Goal: Task Accomplishment & Management: Use online tool/utility

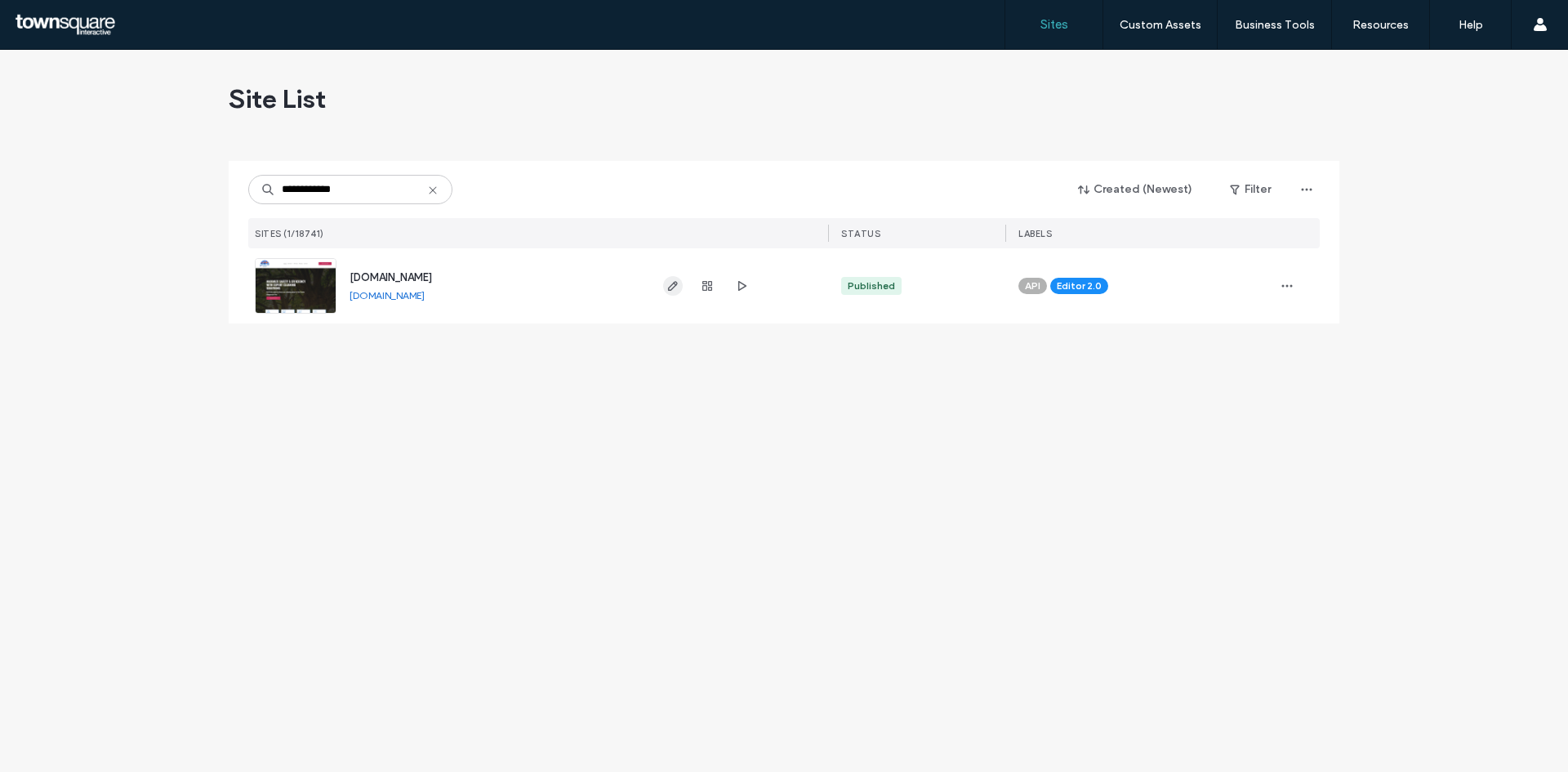
type input "**********"
click at [667, 286] on icon "button" at bounding box center [673, 285] width 13 height 13
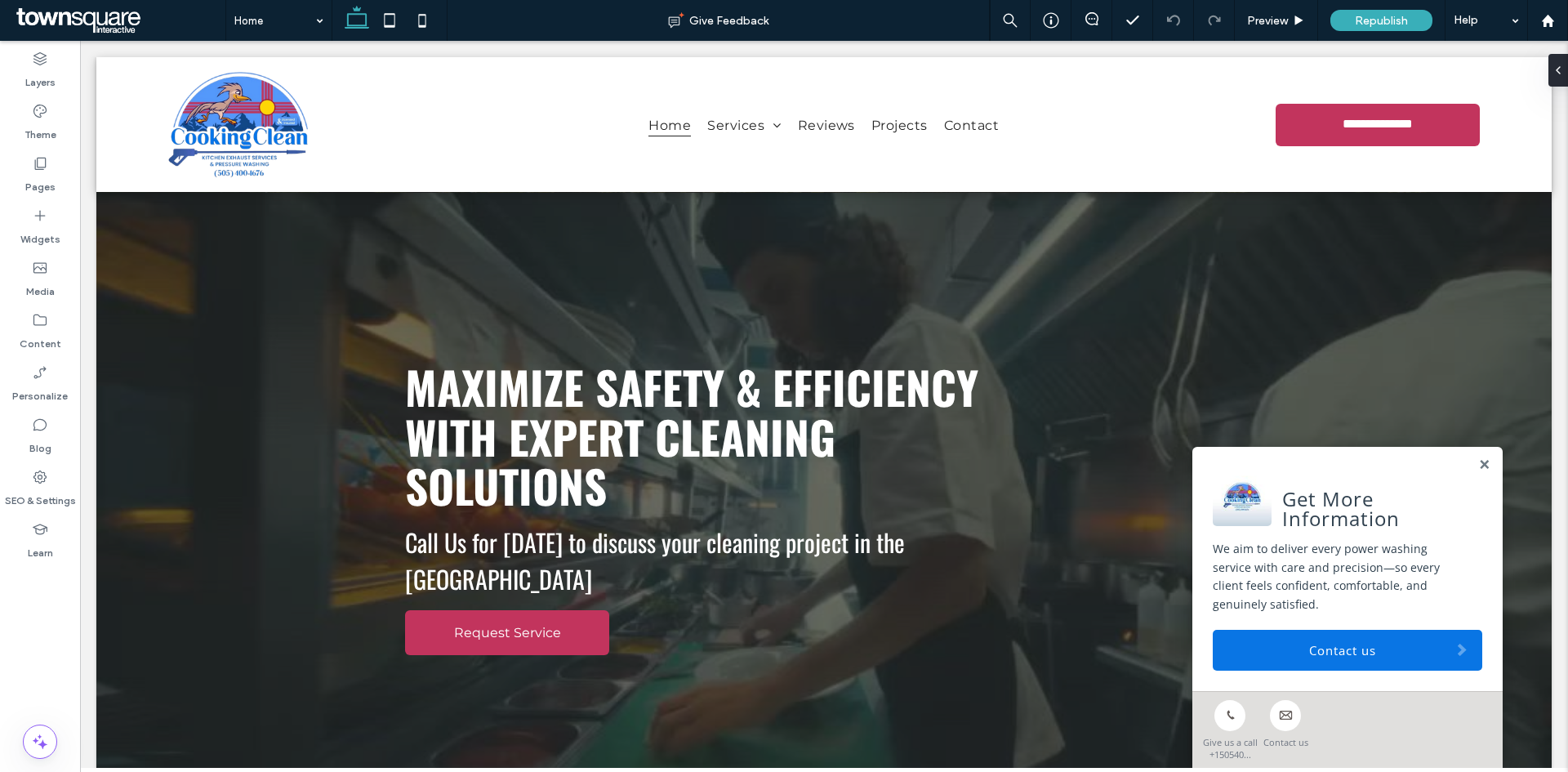
click at [1480, 488] on div "Get More Information We aim to deliver every power washing service with care an…" at bounding box center [1347, 569] width 310 height 244
click at [1479, 472] on link at bounding box center [1485, 465] width 12 height 14
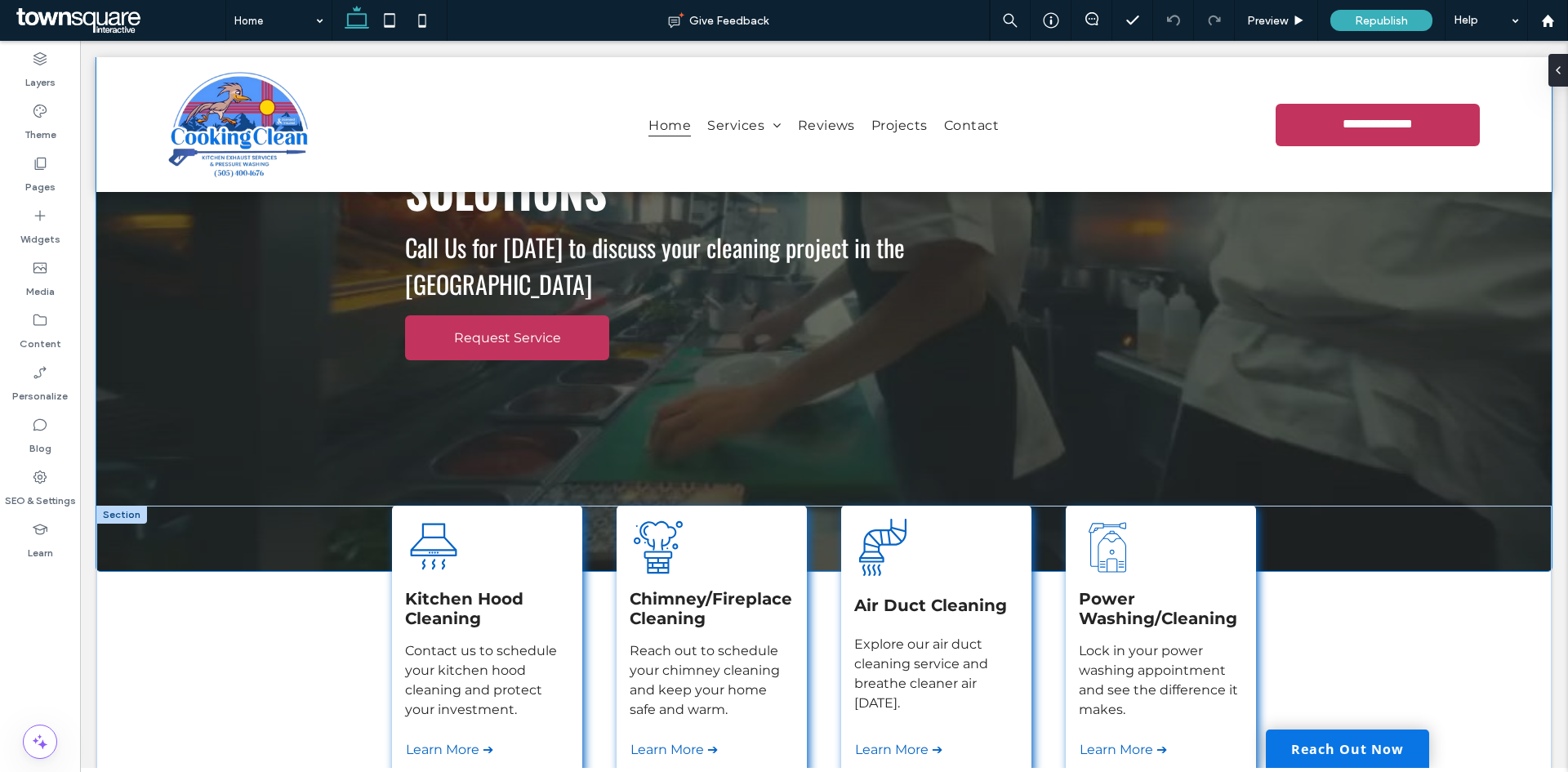
scroll to position [408, 0]
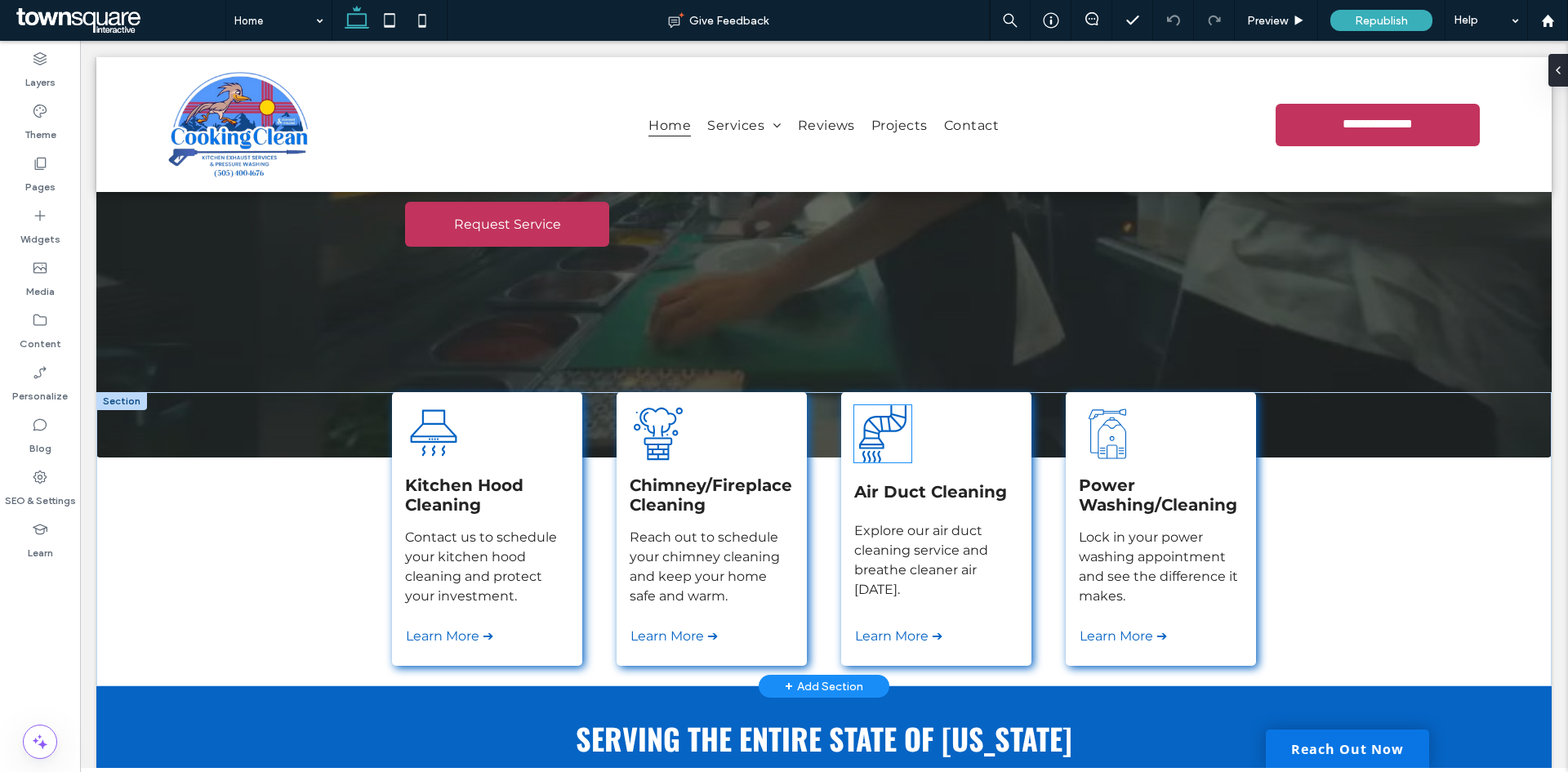
click at [886, 437] on icon "Black and white illustration of a vent hood expelling air." at bounding box center [883, 433] width 57 height 57
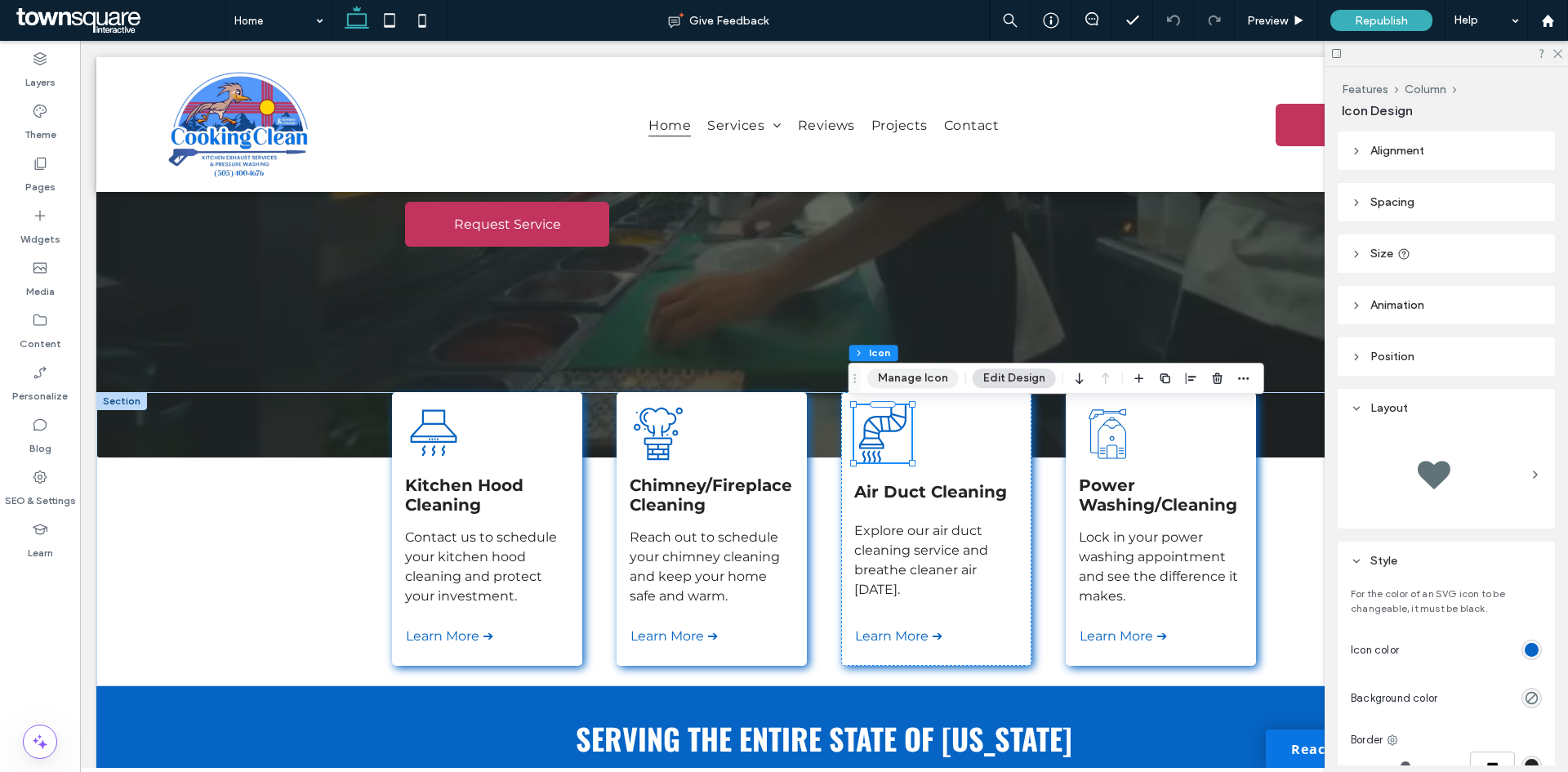
click at [913, 378] on button "Manage Icon" at bounding box center [913, 378] width 92 height 20
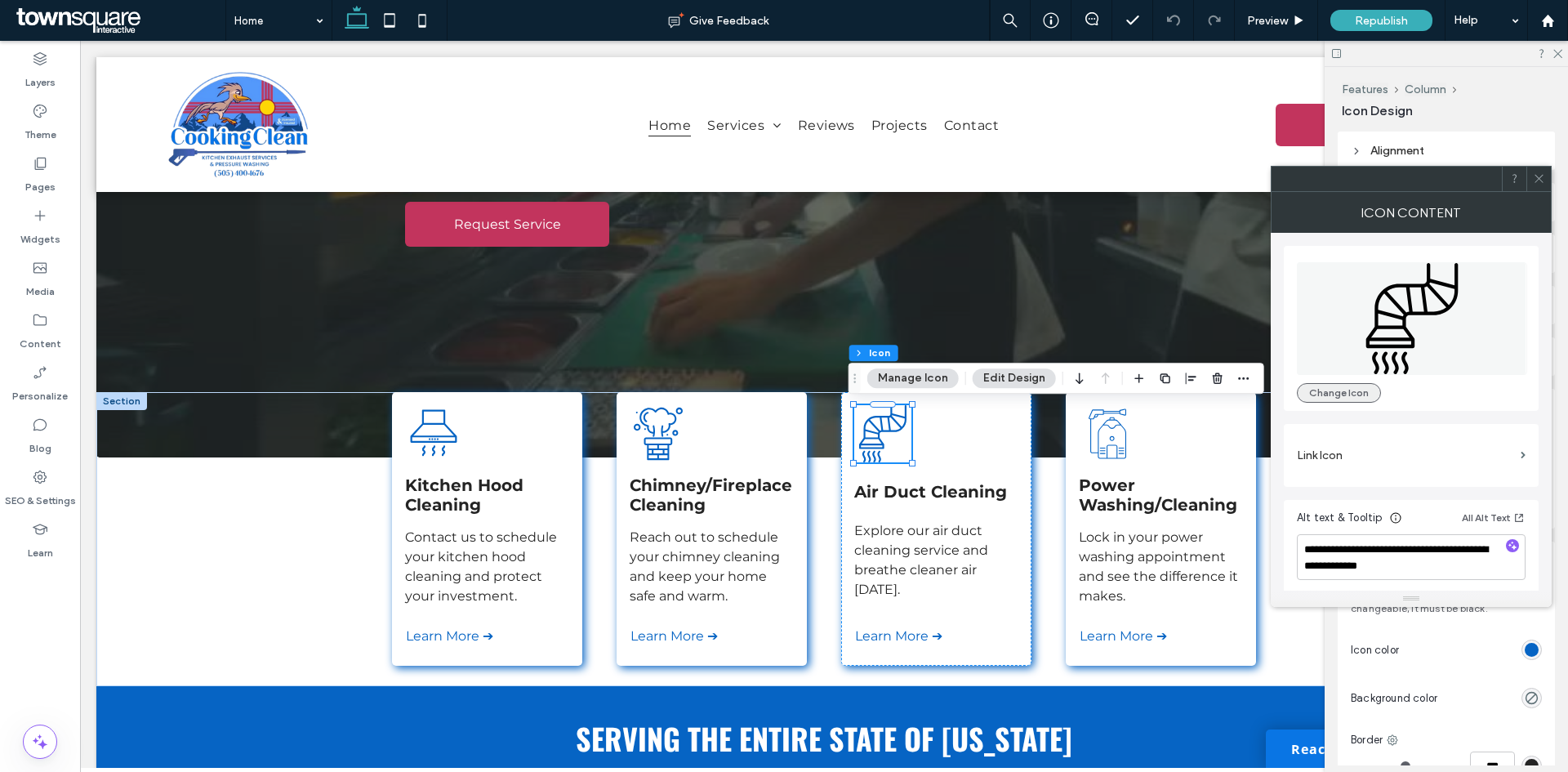
click at [1343, 392] on button "Change Icon" at bounding box center [1339, 392] width 84 height 20
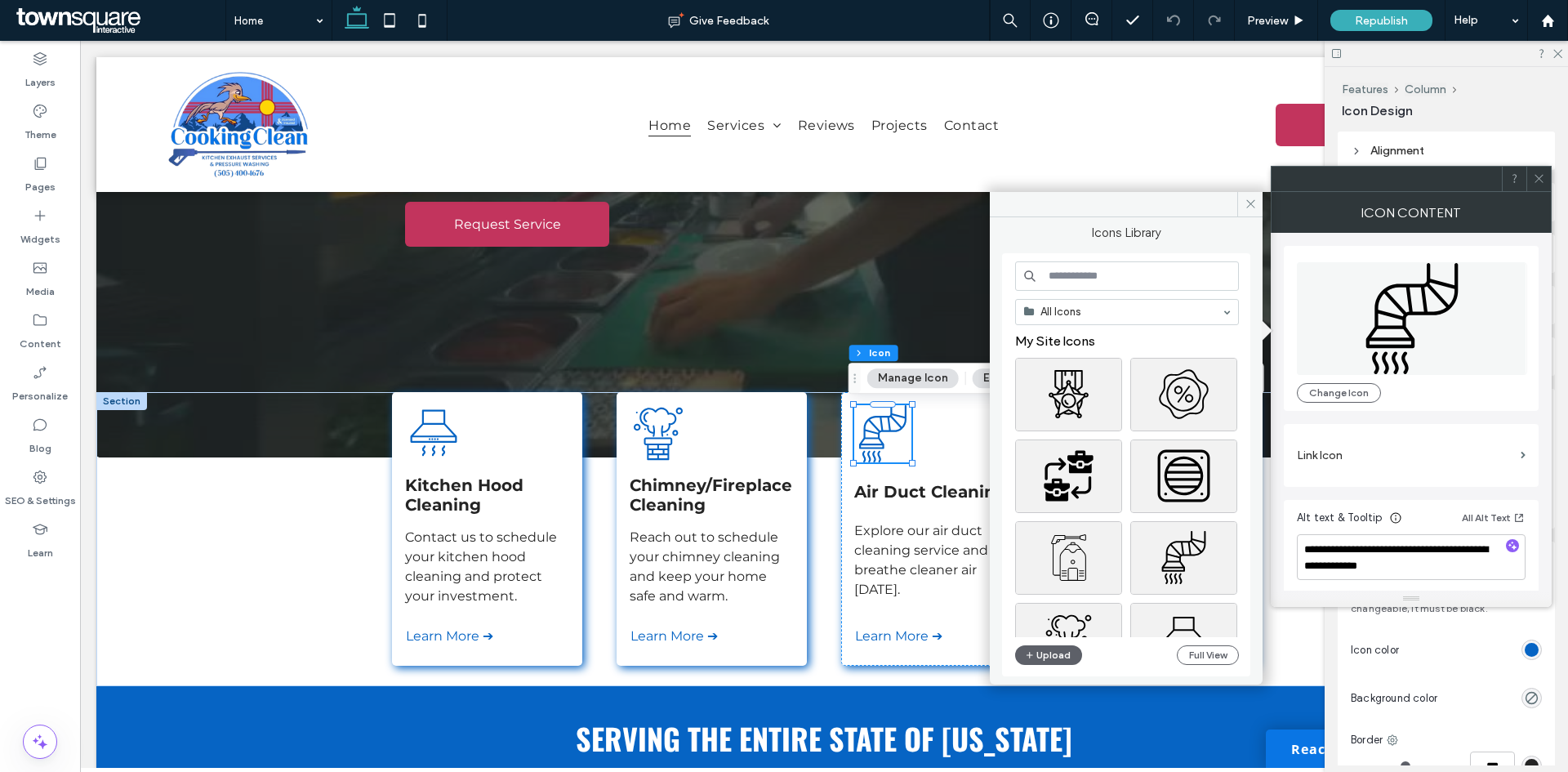
click at [1083, 284] on input at bounding box center [1127, 276] width 224 height 29
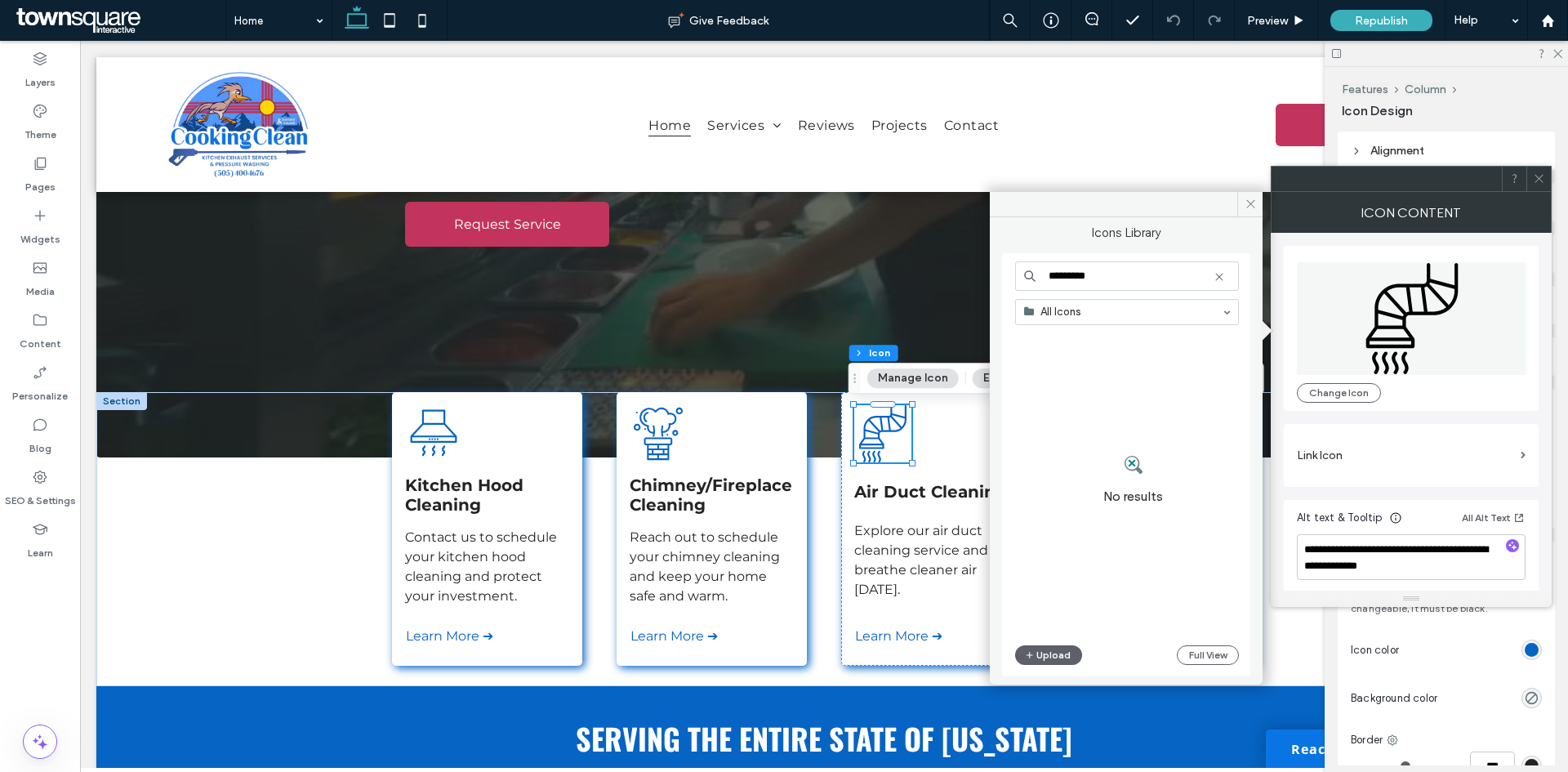
click at [1046, 265] on input "*********" at bounding box center [1127, 276] width 224 height 29
type input "********"
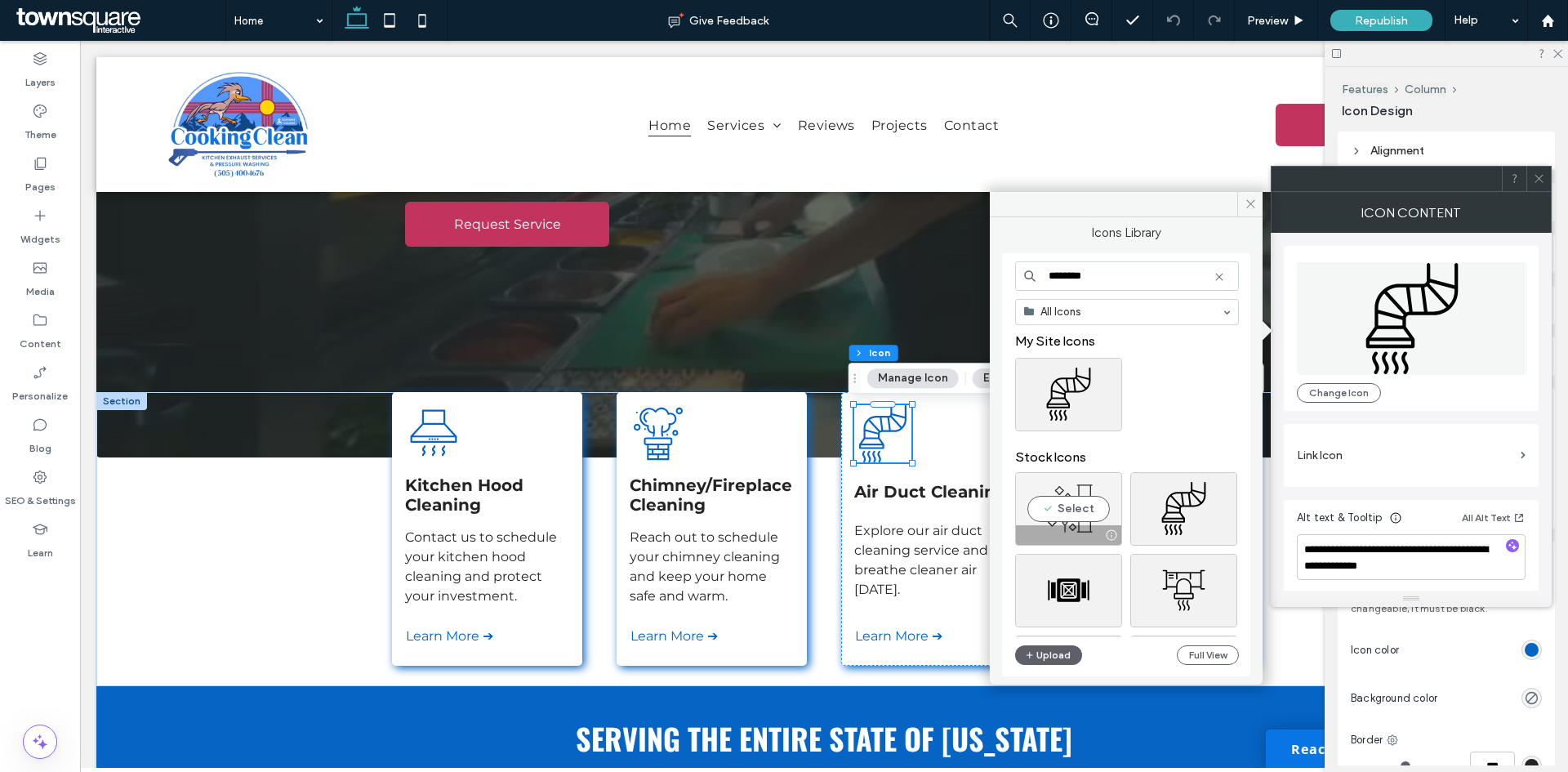
click at [1086, 514] on div "Select" at bounding box center [1069, 508] width 107 height 73
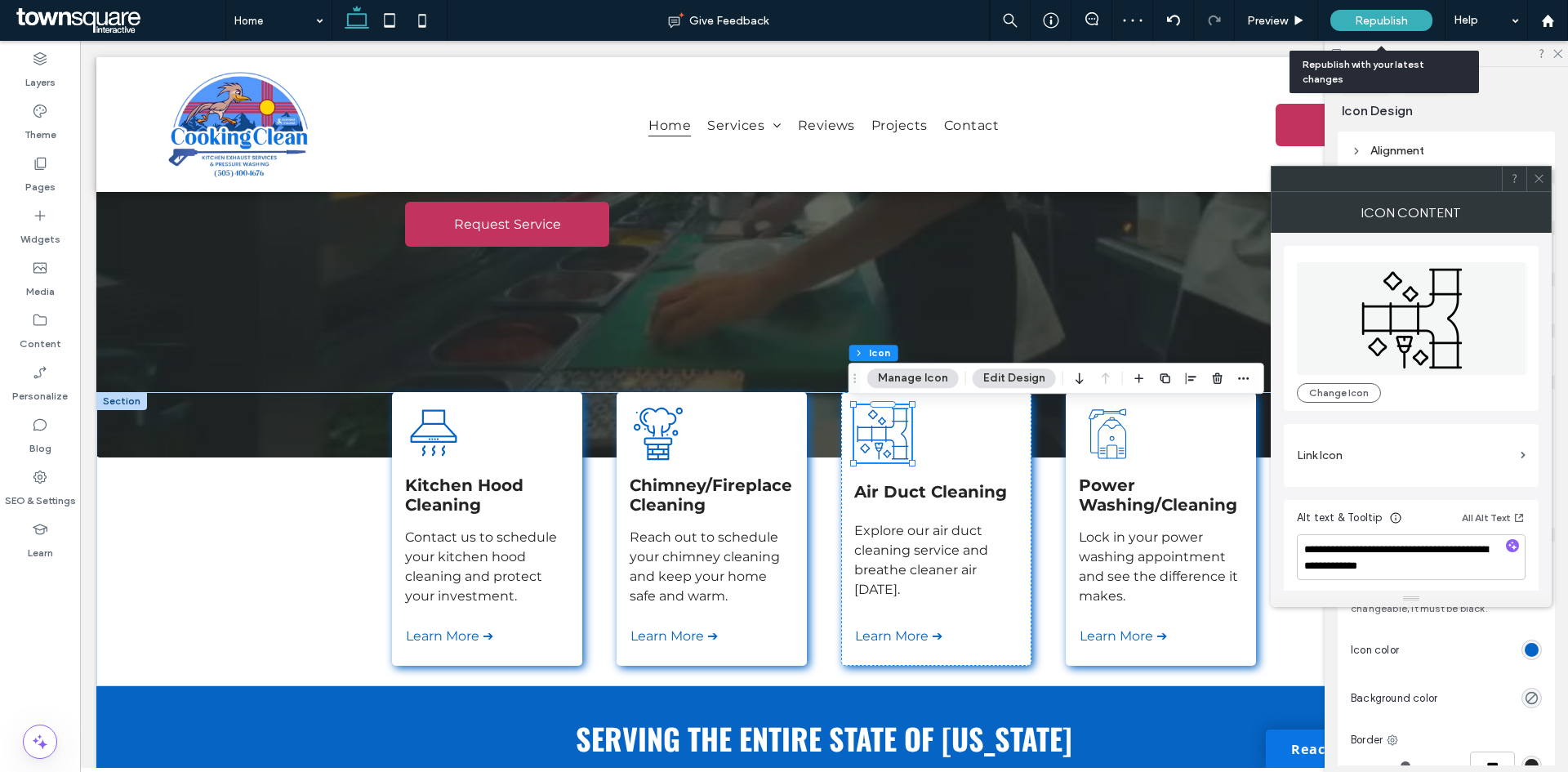
click at [1360, 26] on span "Republish" at bounding box center [1381, 21] width 53 height 14
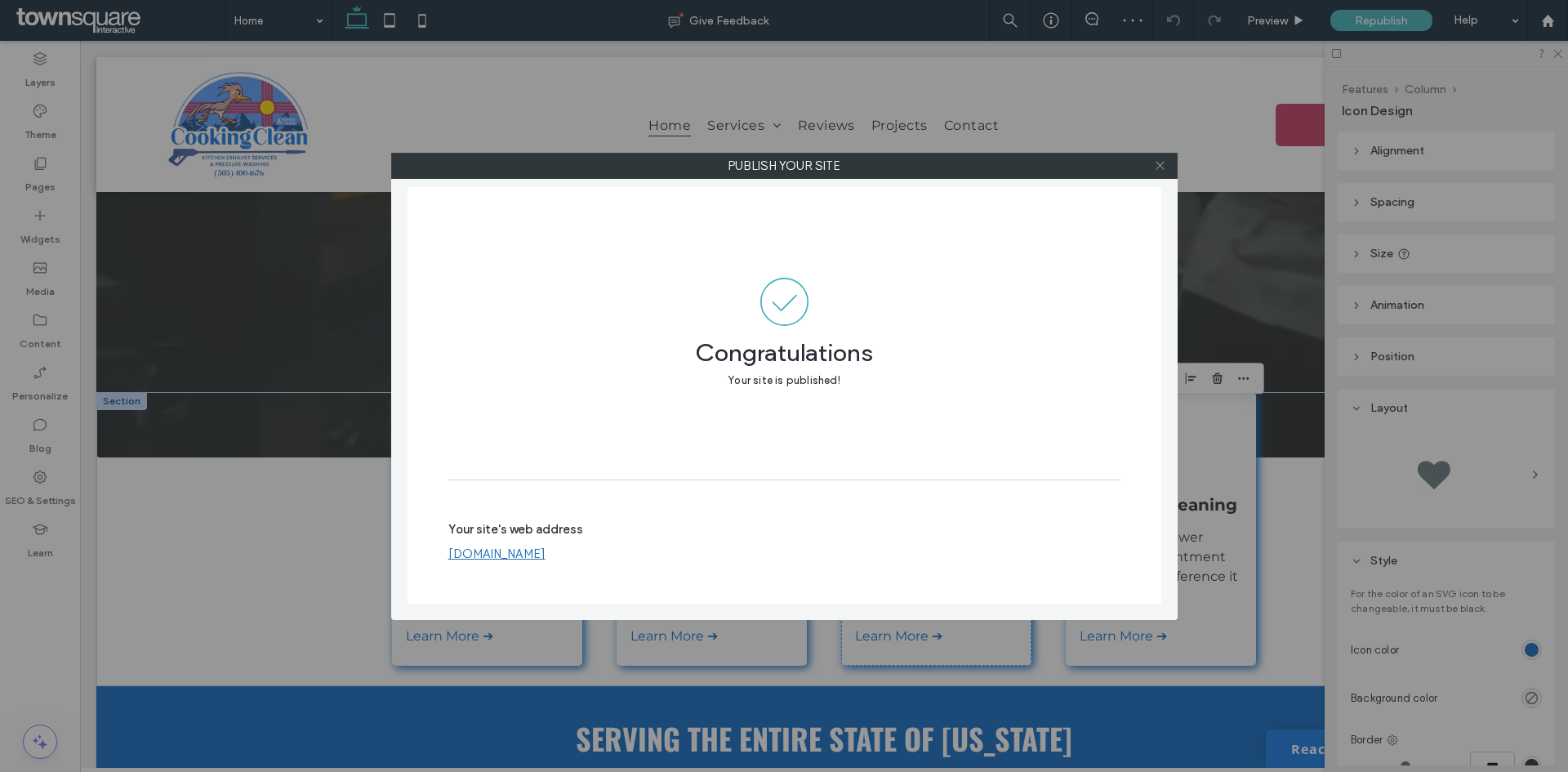
click at [1156, 165] on icon at bounding box center [1161, 165] width 12 height 12
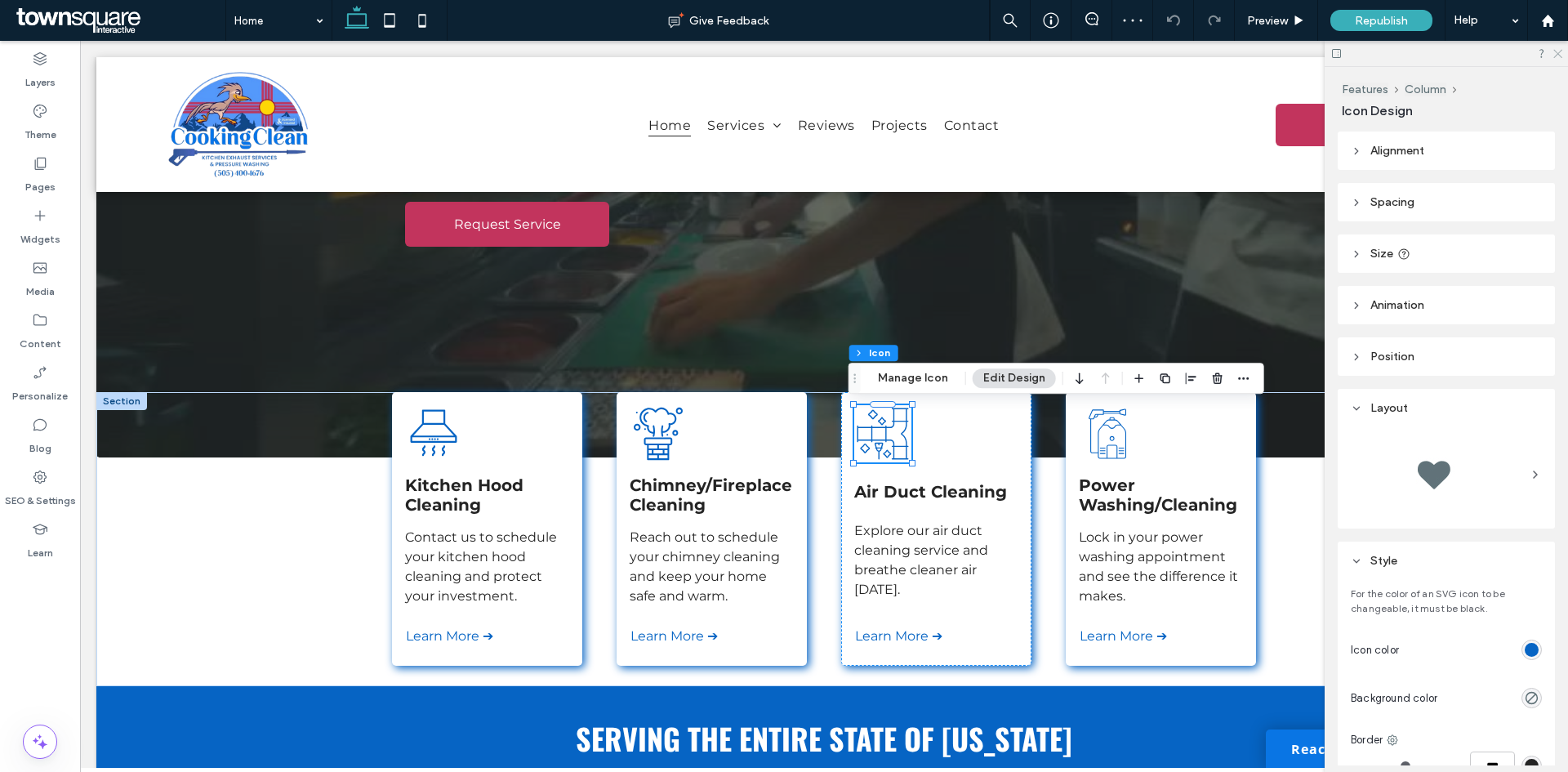
click at [1560, 54] on icon at bounding box center [1558, 53] width 10 height 10
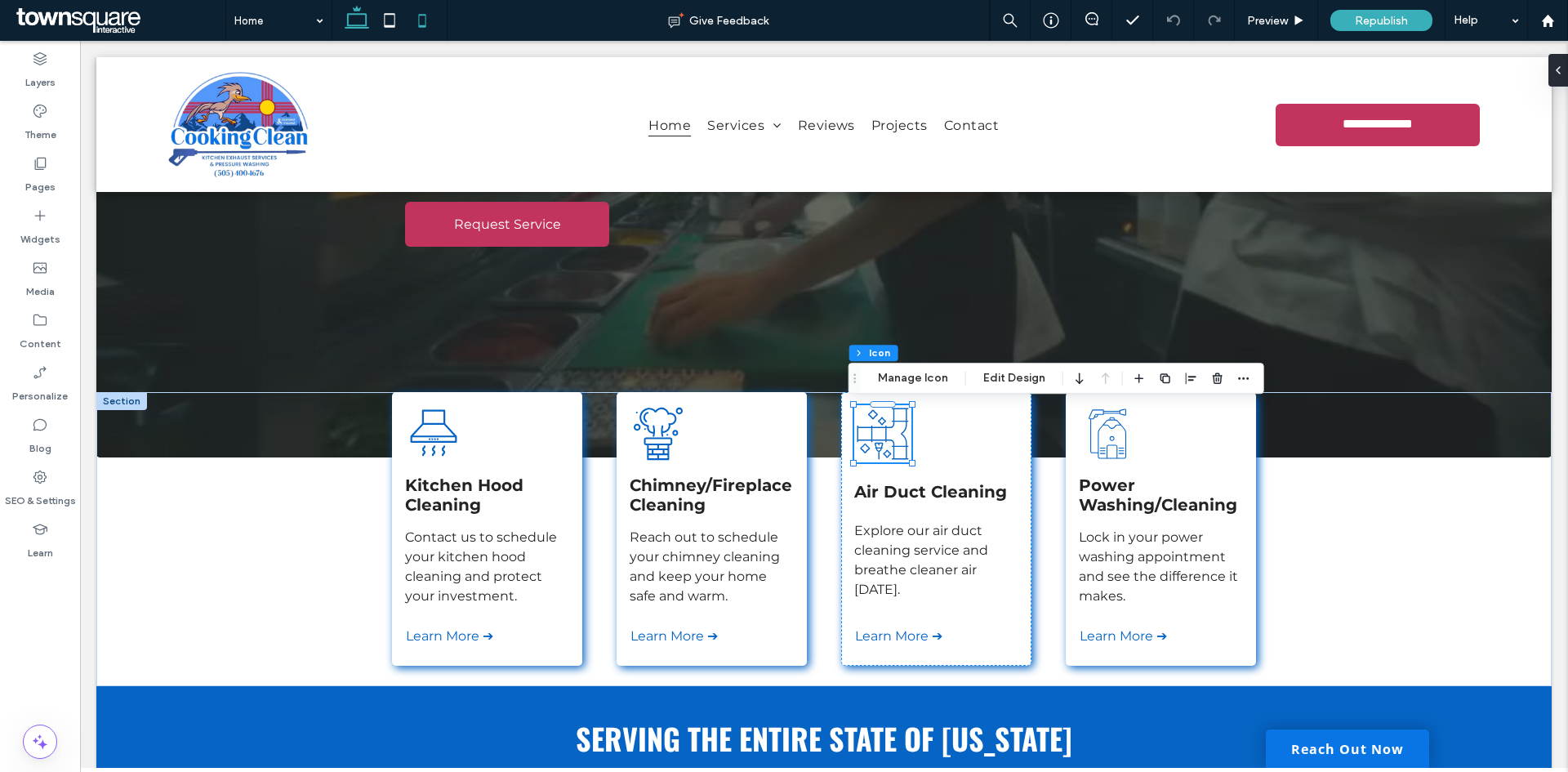
click at [414, 25] on icon at bounding box center [422, 21] width 33 height 33
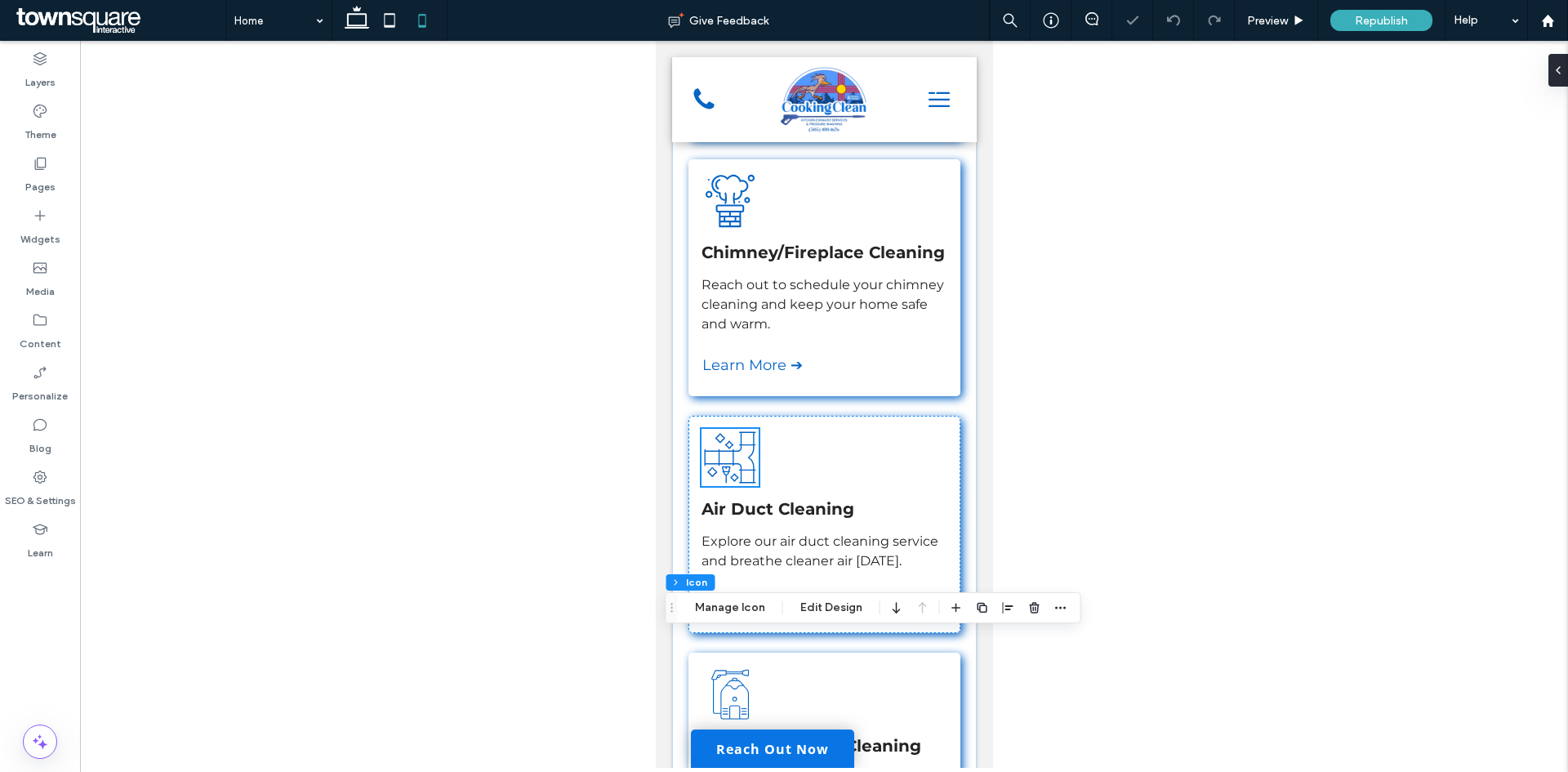
scroll to position [660, 0]
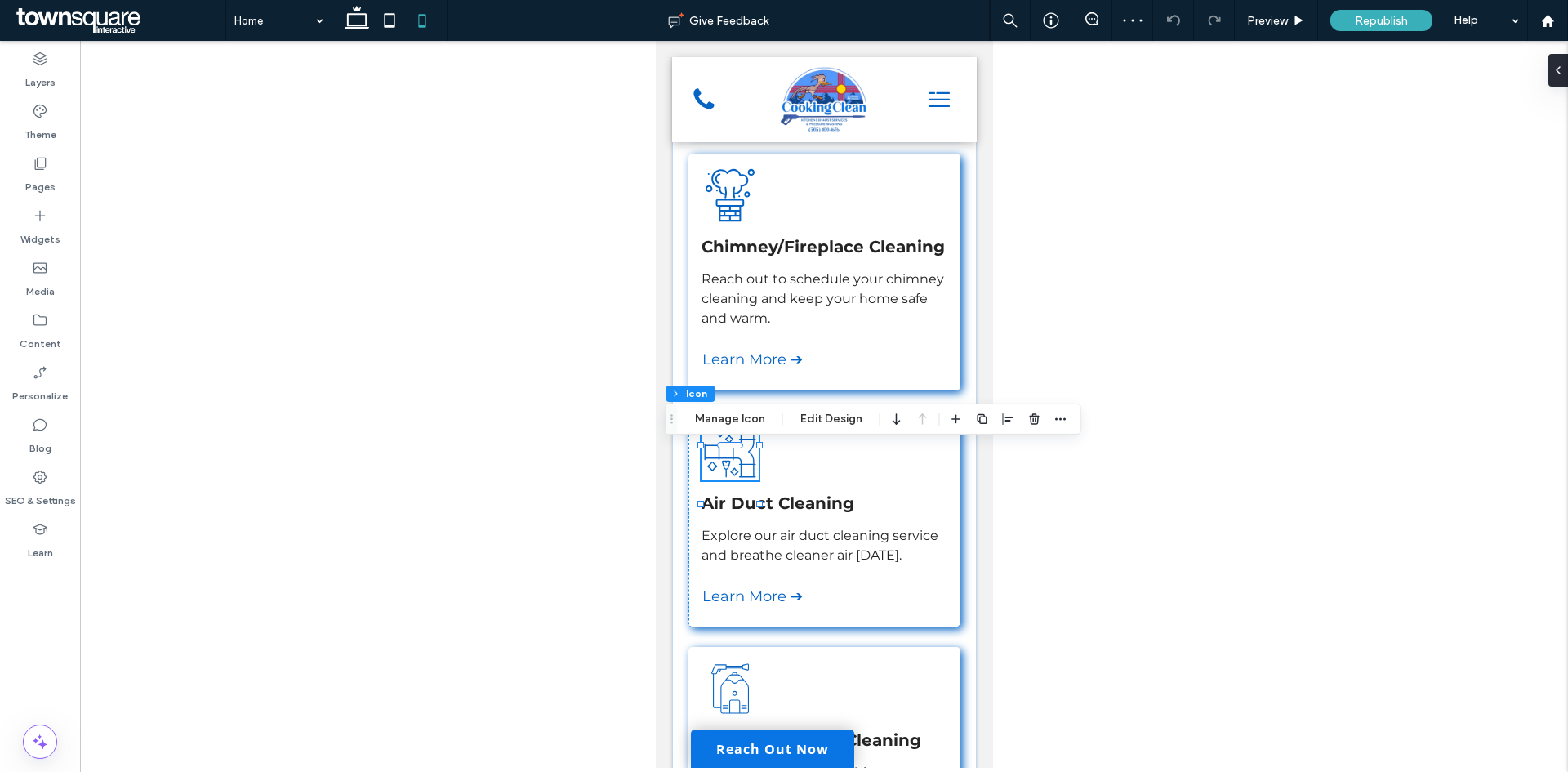
click at [1138, 427] on div at bounding box center [824, 404] width 1488 height 727
click at [1151, 340] on div at bounding box center [824, 404] width 1488 height 727
click at [918, 565] on p "Explore our air duct cleaning service and breathe cleaner air today." at bounding box center [823, 545] width 246 height 39
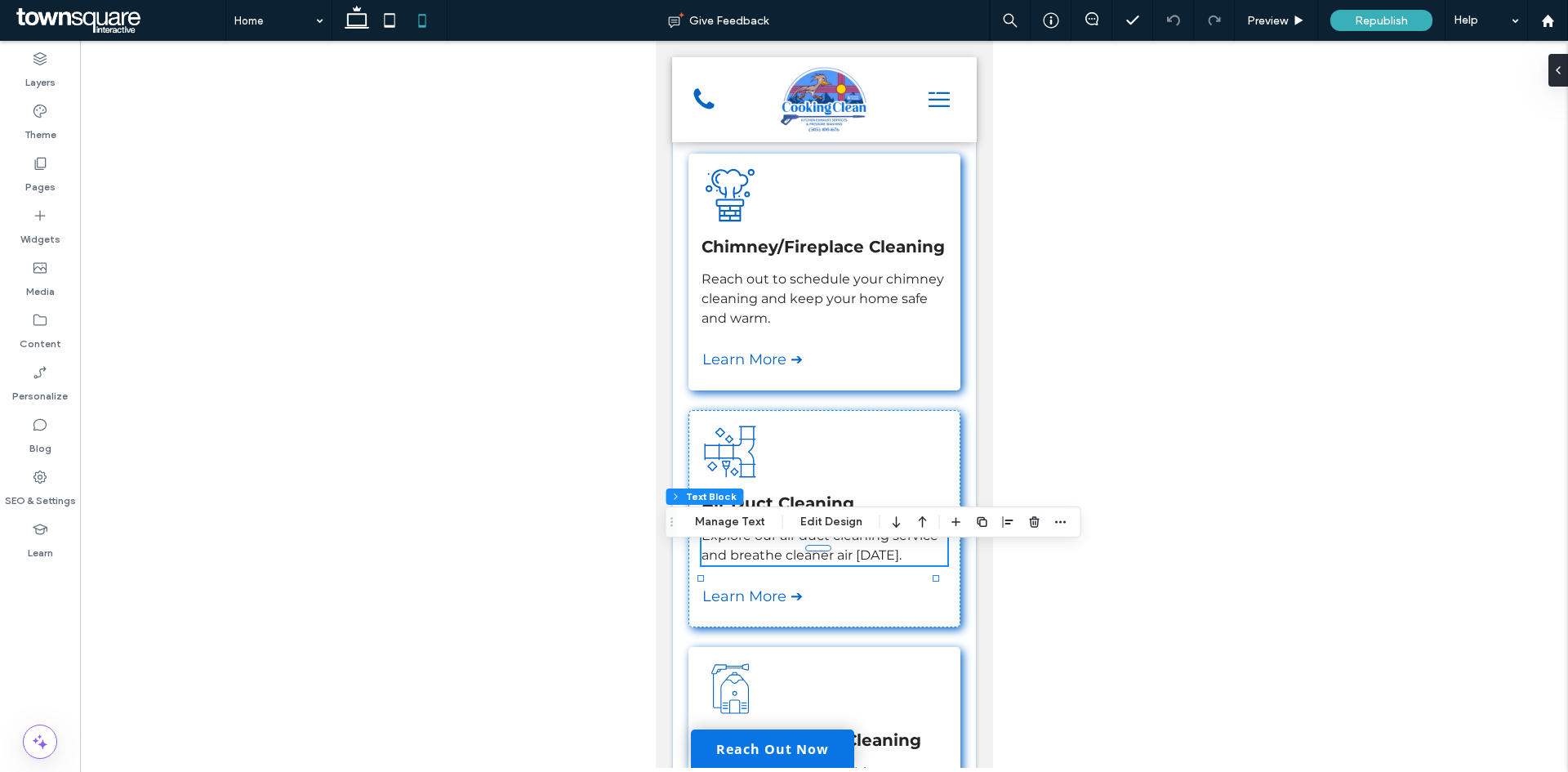
click at [1129, 552] on div at bounding box center [824, 404] width 1488 height 727
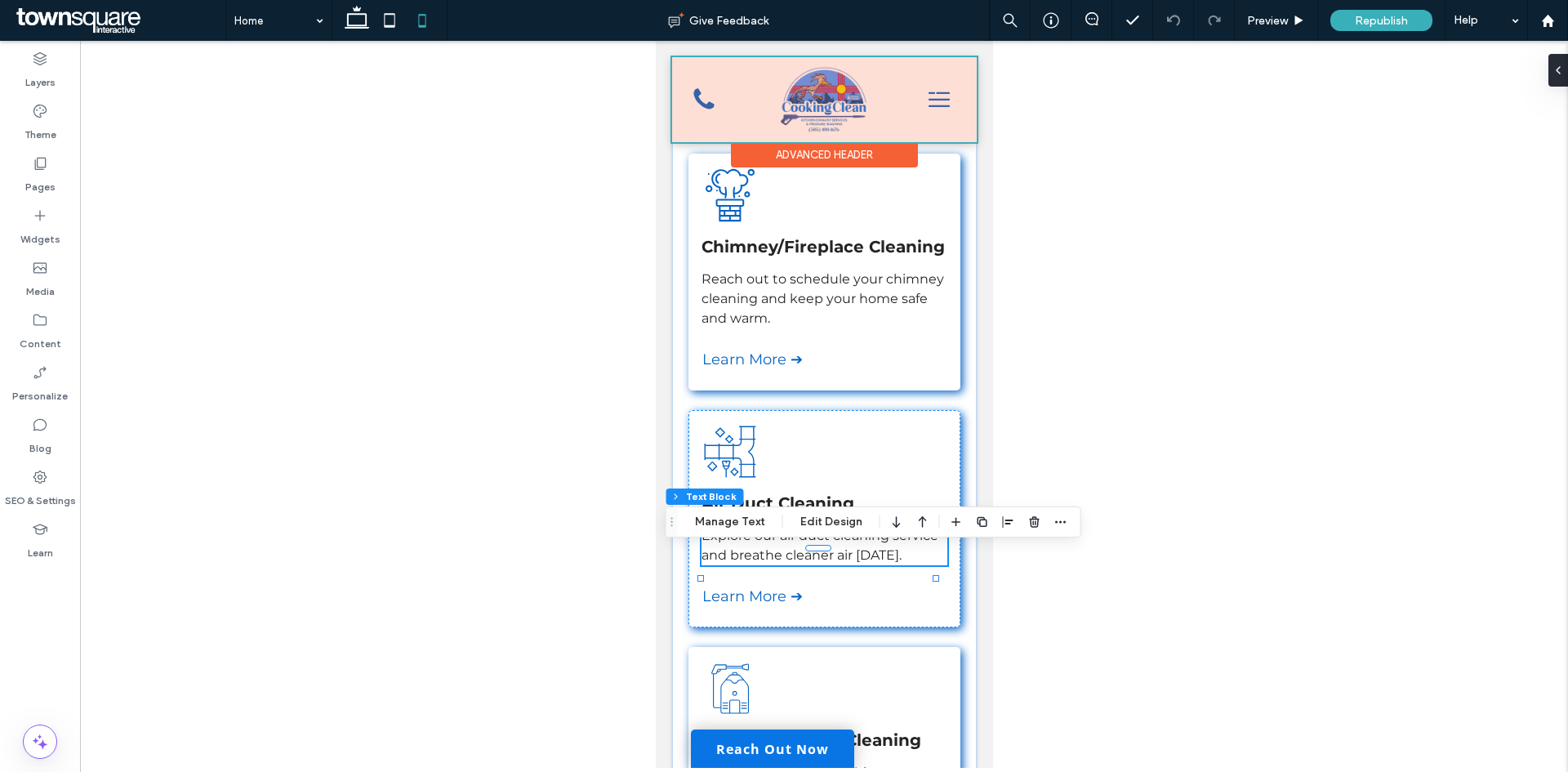
click at [867, 117] on div at bounding box center [823, 99] width 304 height 85
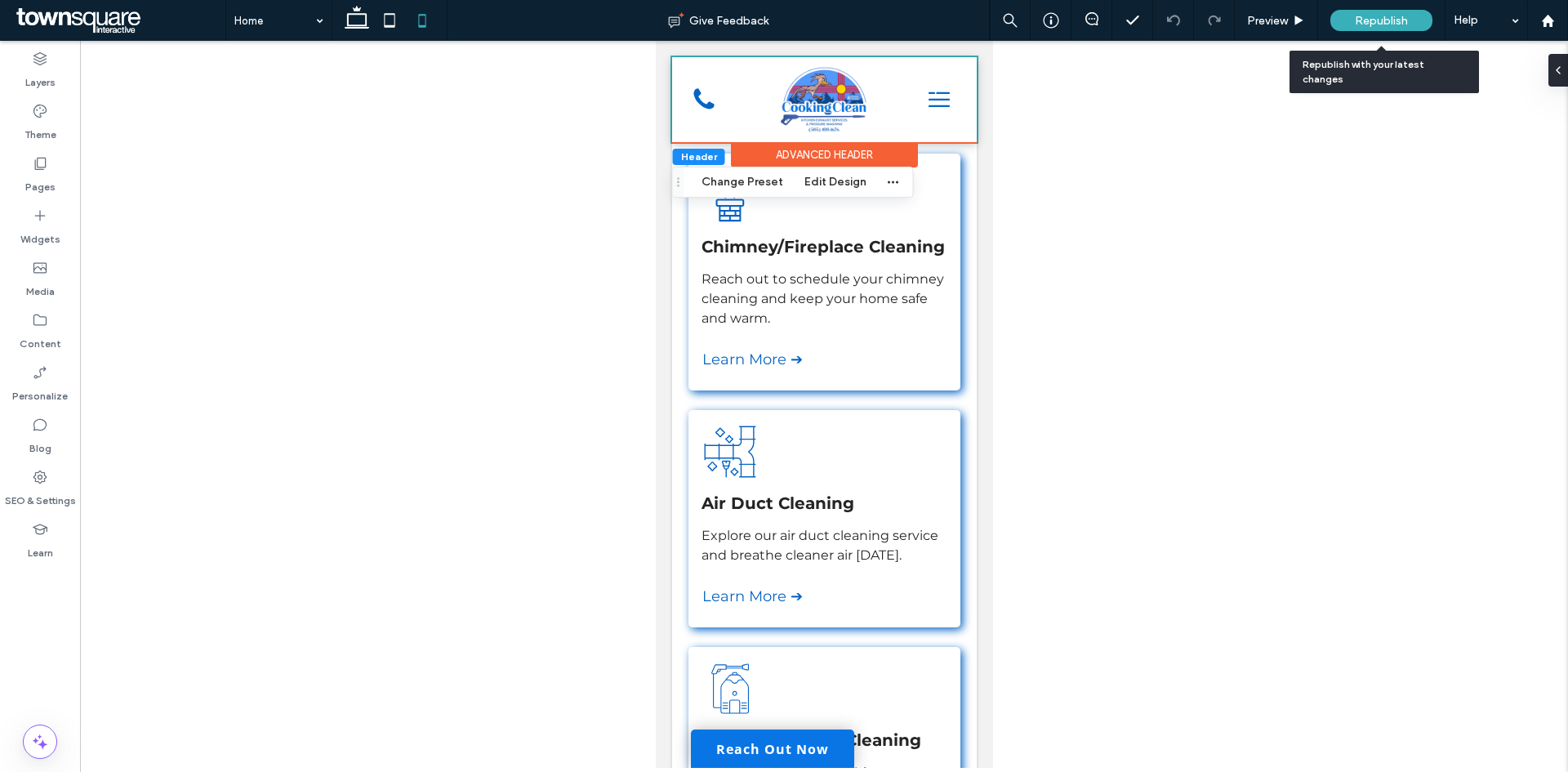
click at [1367, 15] on span "Republish" at bounding box center [1381, 21] width 53 height 14
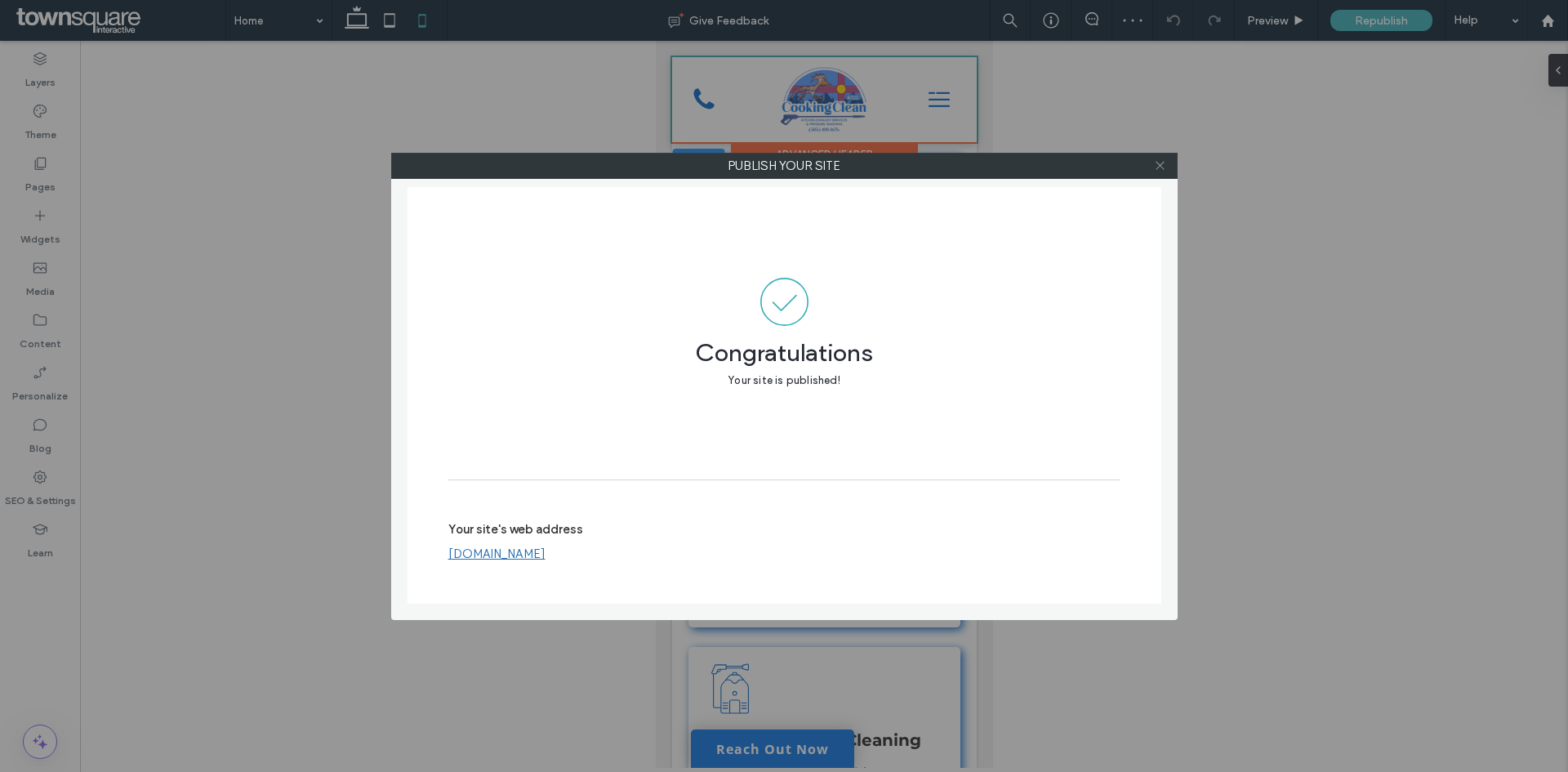
click at [1155, 165] on icon at bounding box center [1161, 165] width 12 height 12
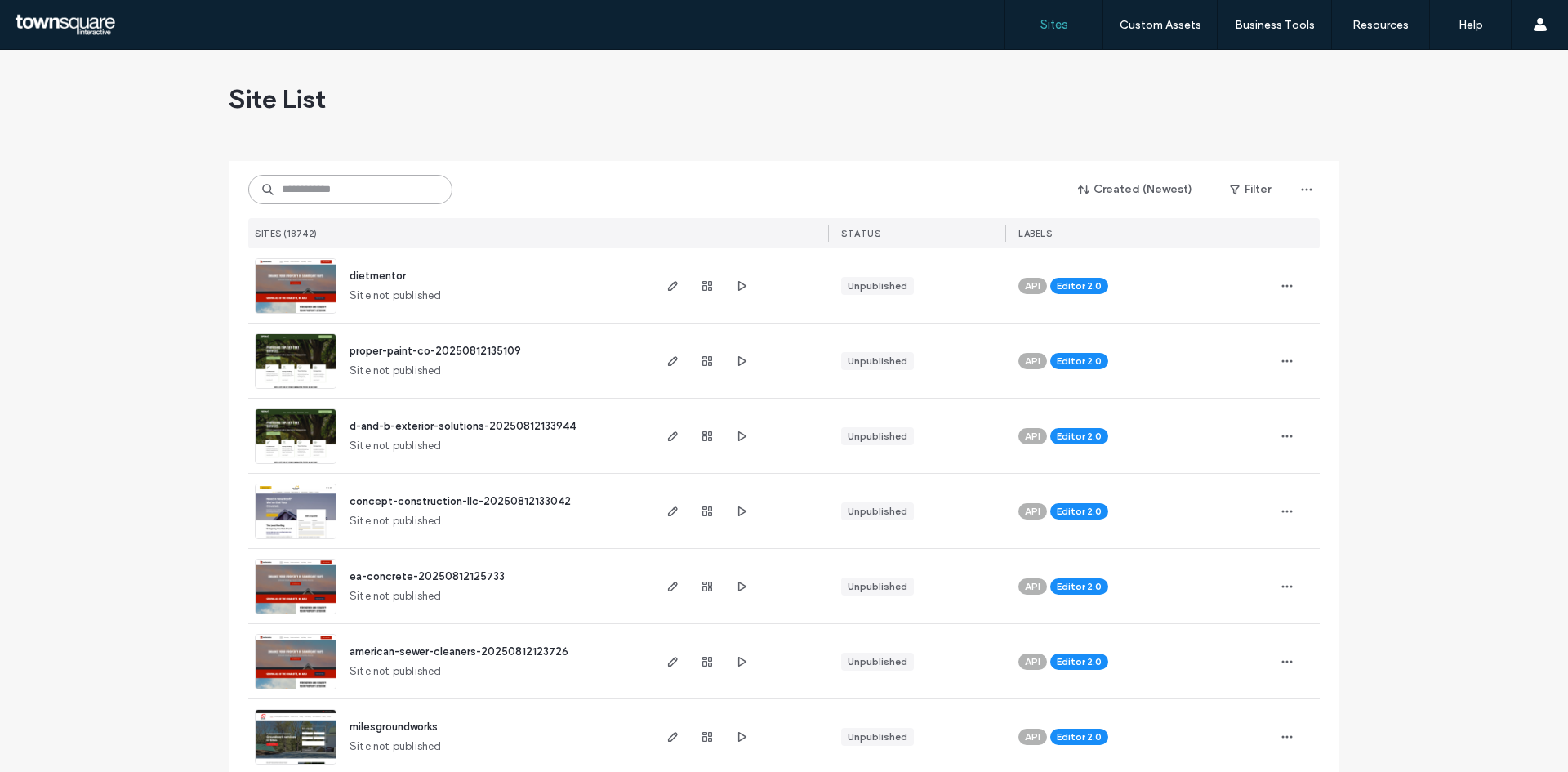
paste input "**********"
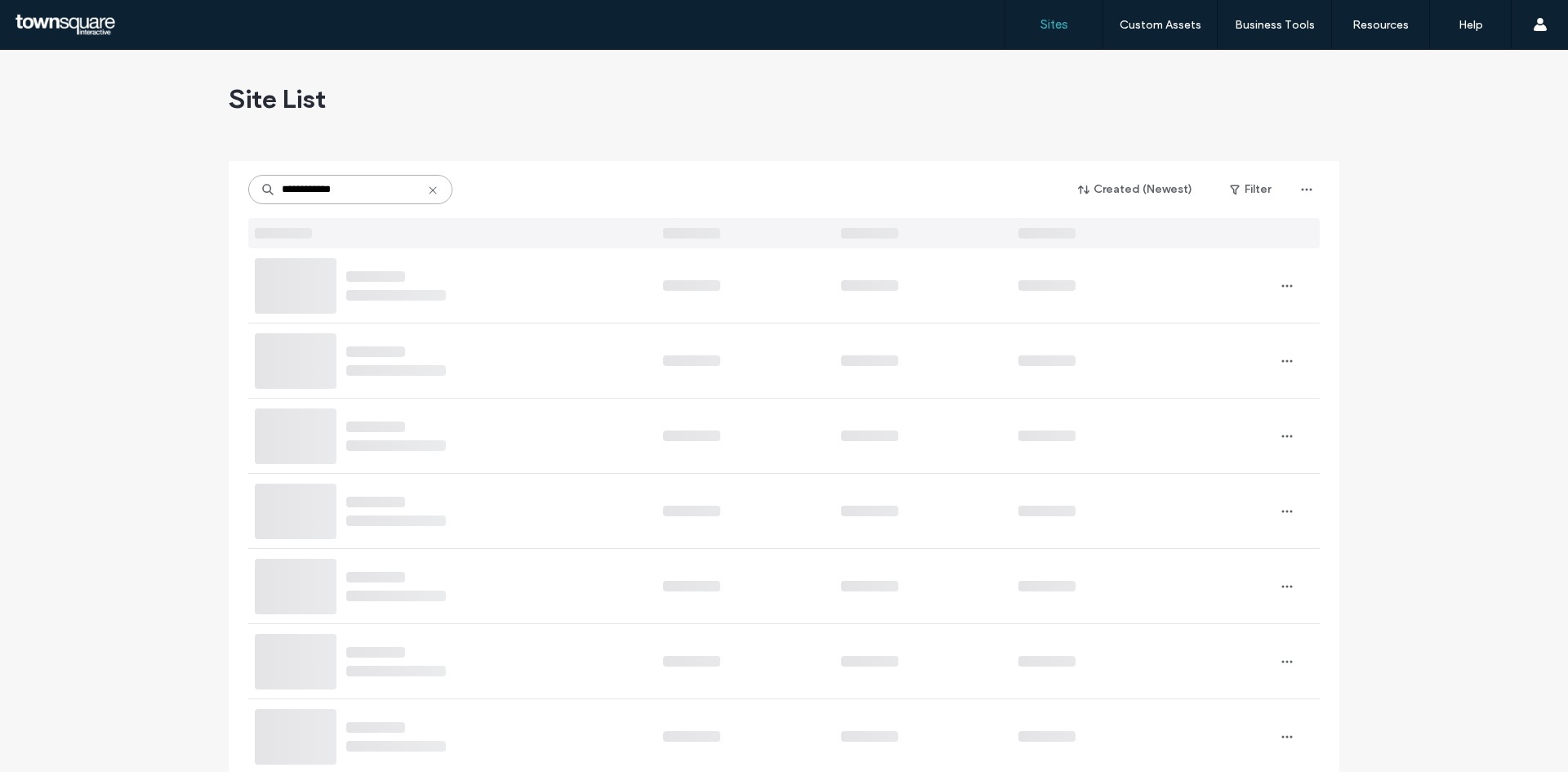
type input "**********"
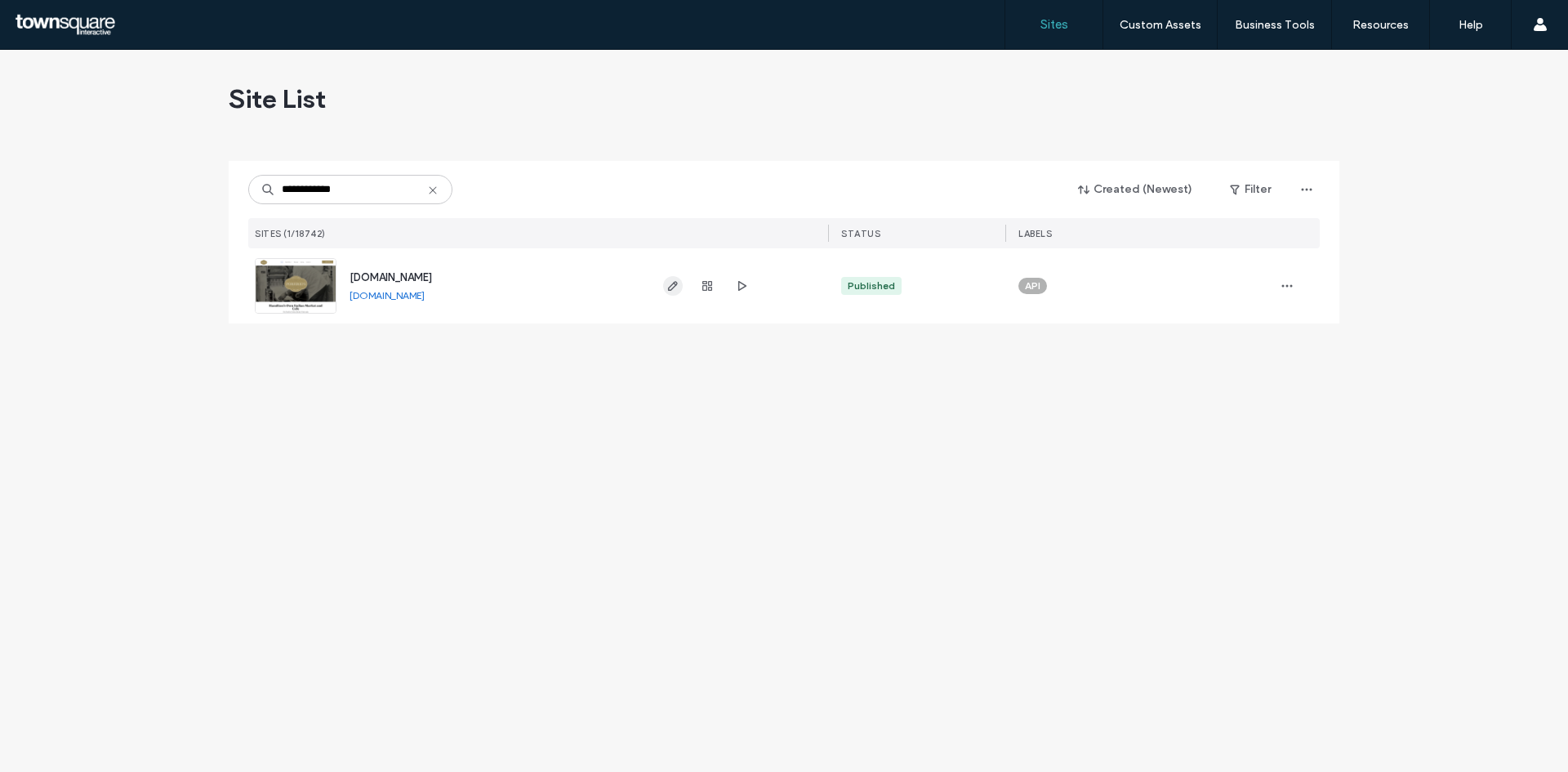
click at [667, 290] on icon "button" at bounding box center [673, 285] width 13 height 13
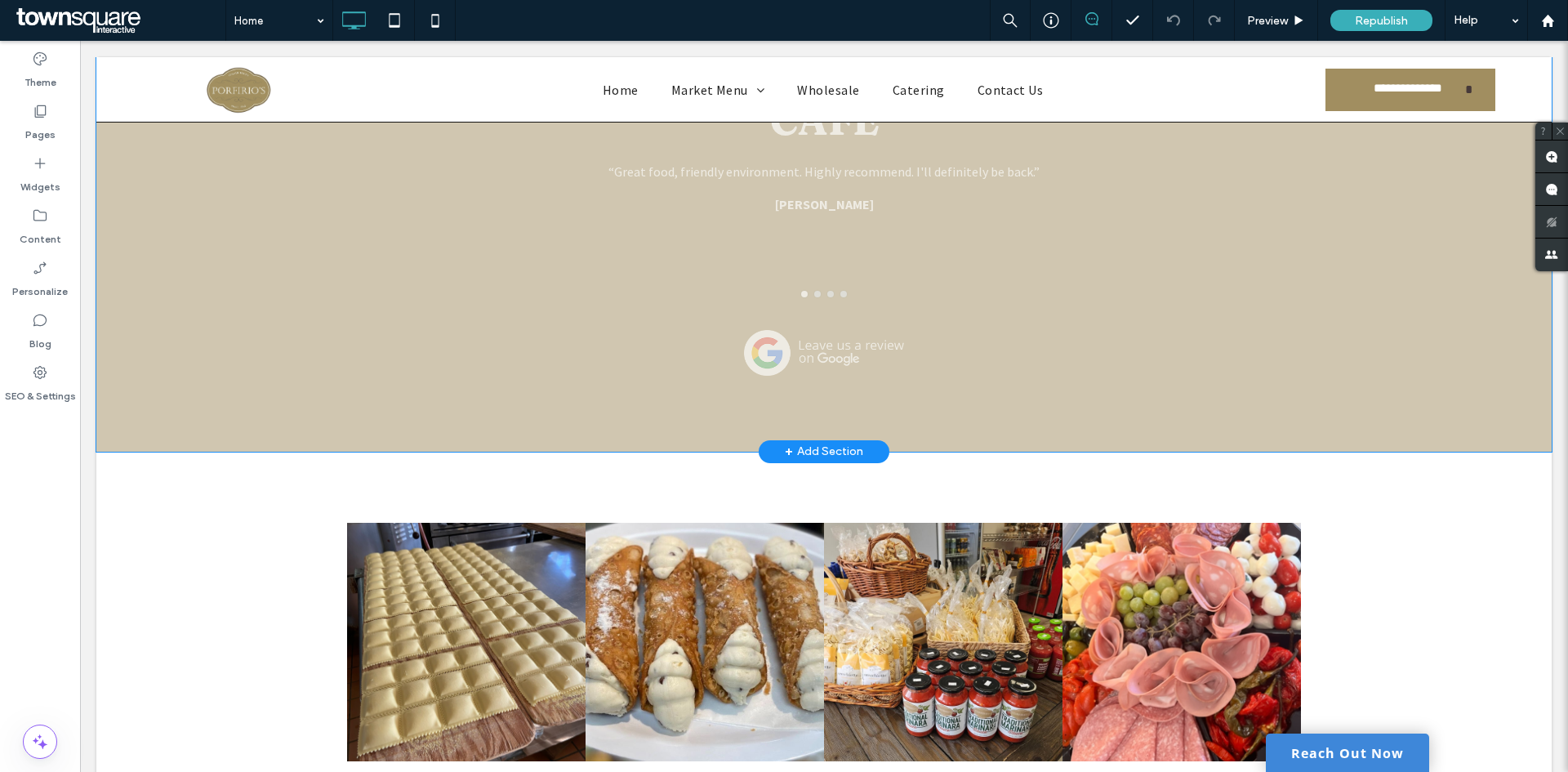
scroll to position [2939, 0]
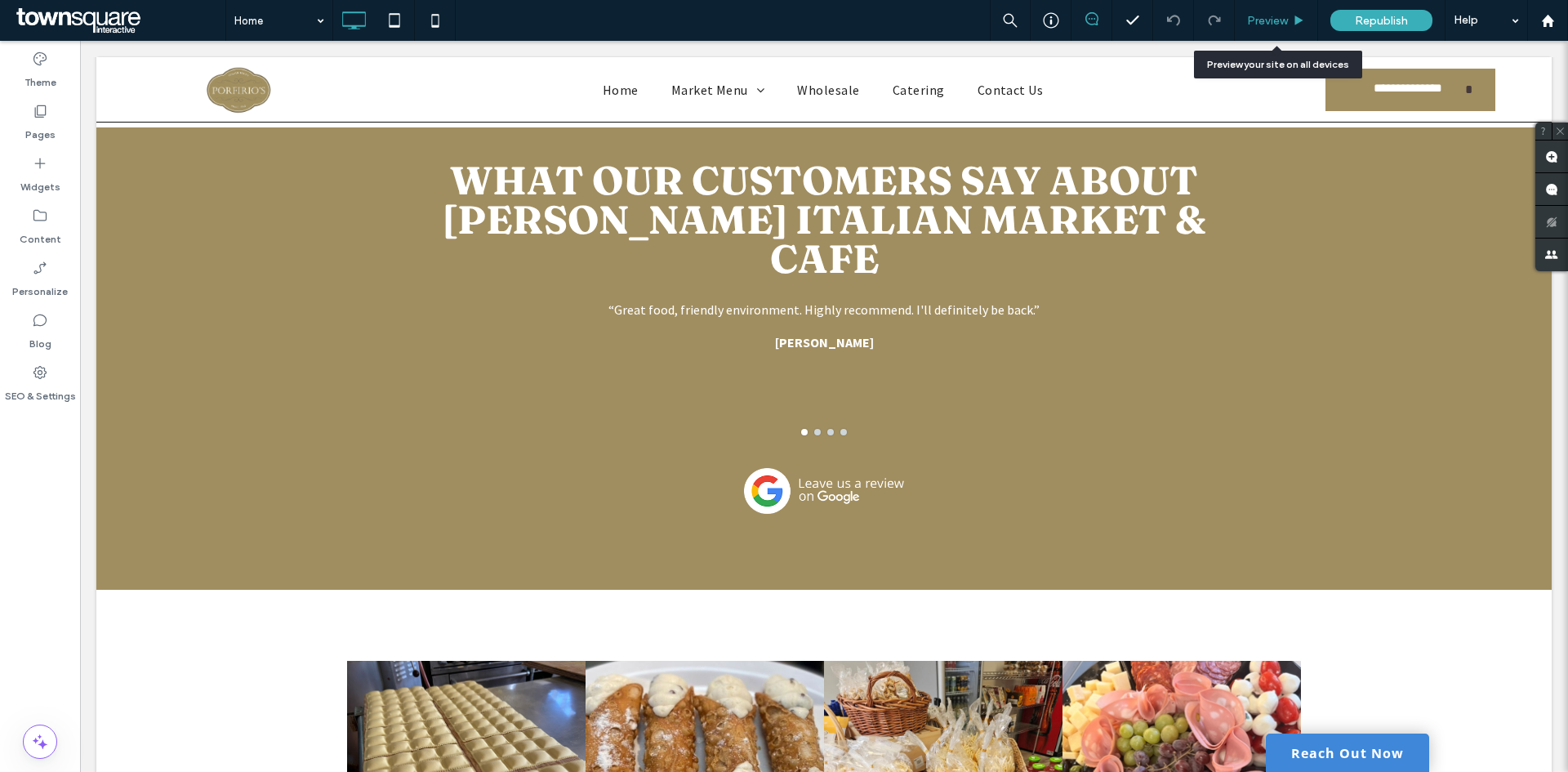
click at [1270, 26] on span "Preview" at bounding box center [1267, 21] width 41 height 14
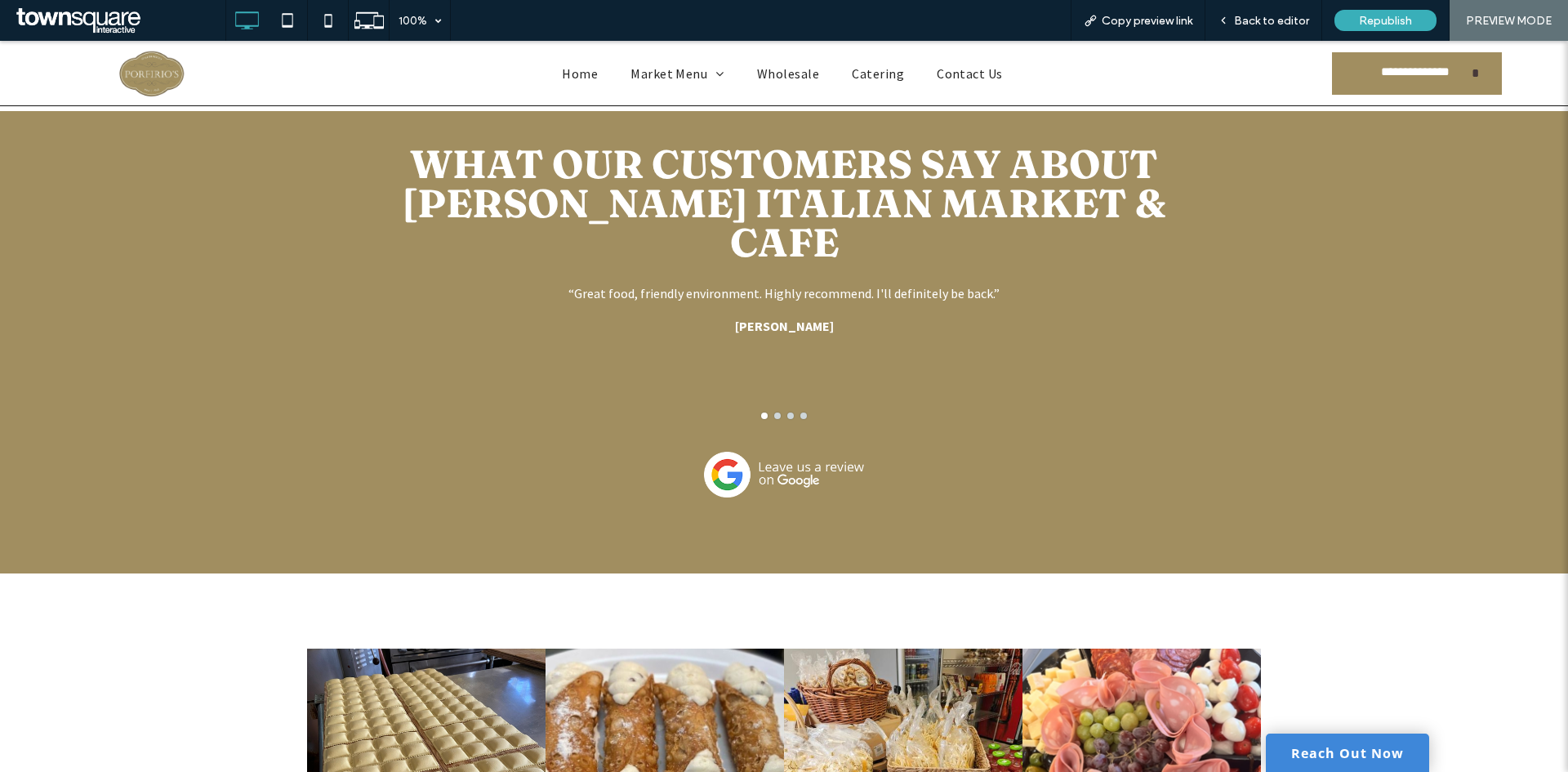
click at [731, 451] on img at bounding box center [784, 475] width 160 height 47
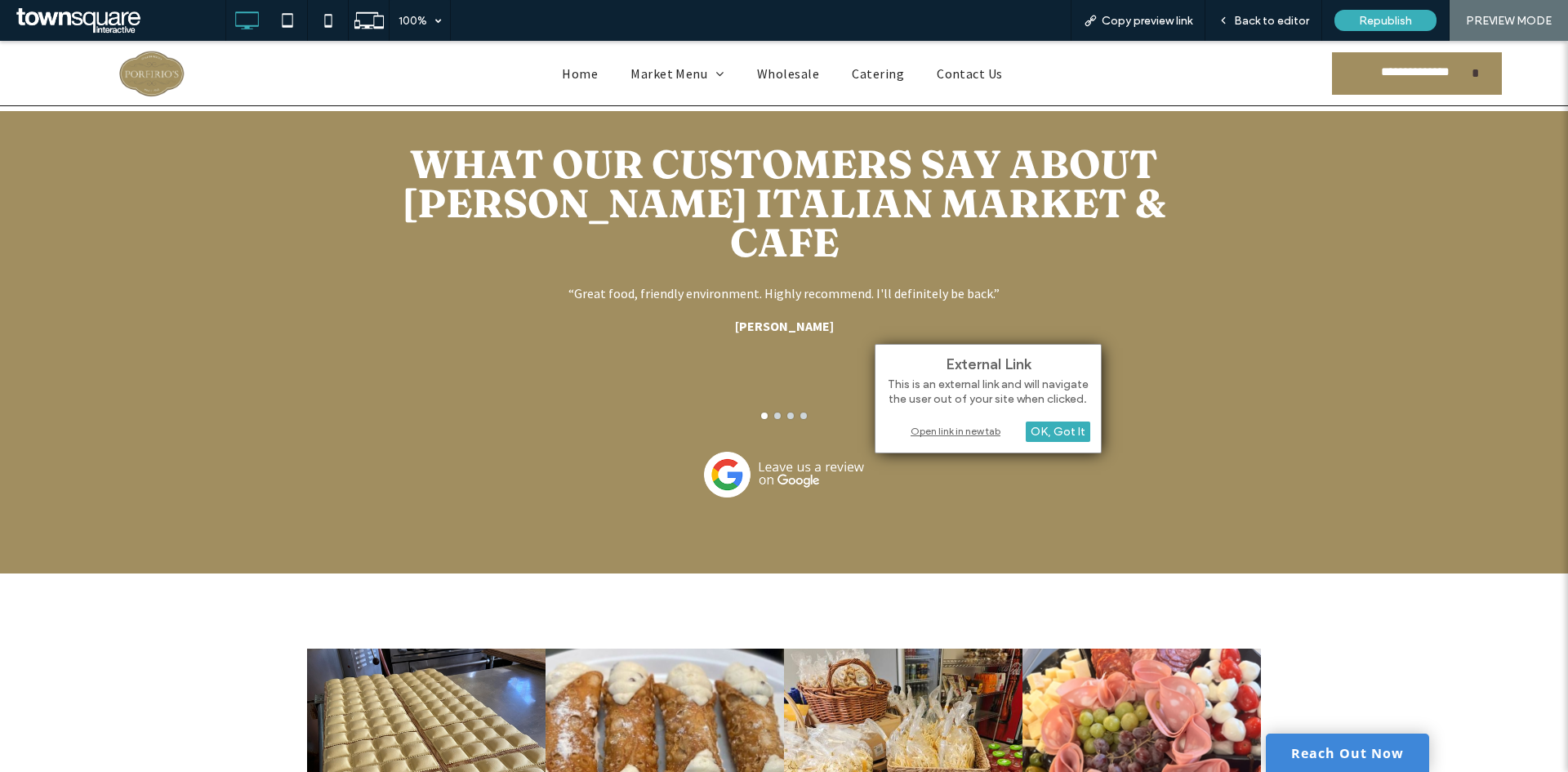
click at [974, 432] on div "Open link in new tab" at bounding box center [989, 431] width 204 height 17
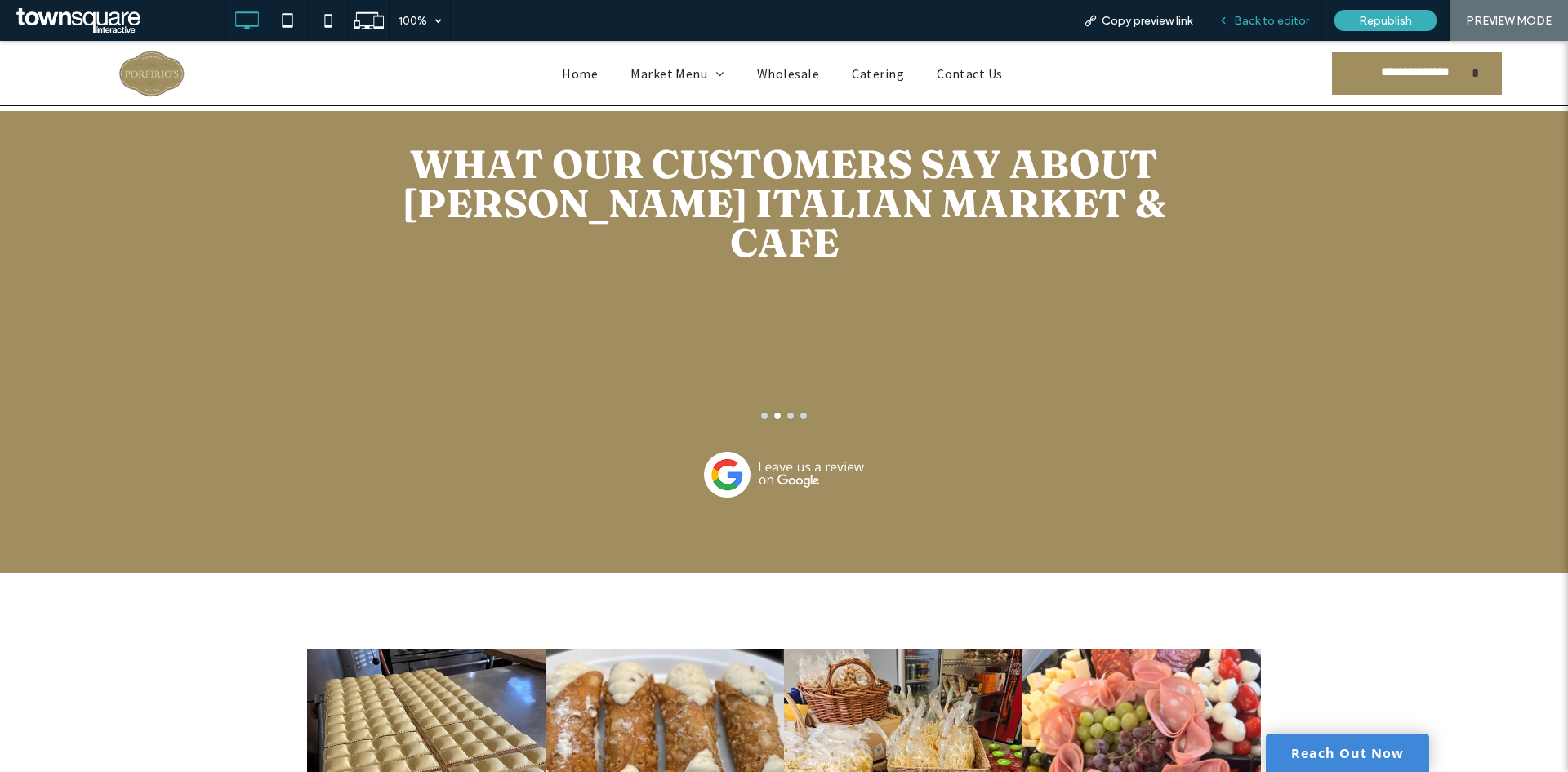
click at [1259, 29] on div "Back to editor" at bounding box center [1264, 20] width 117 height 41
click at [1245, 19] on span "Back to editor" at bounding box center [1271, 21] width 75 height 14
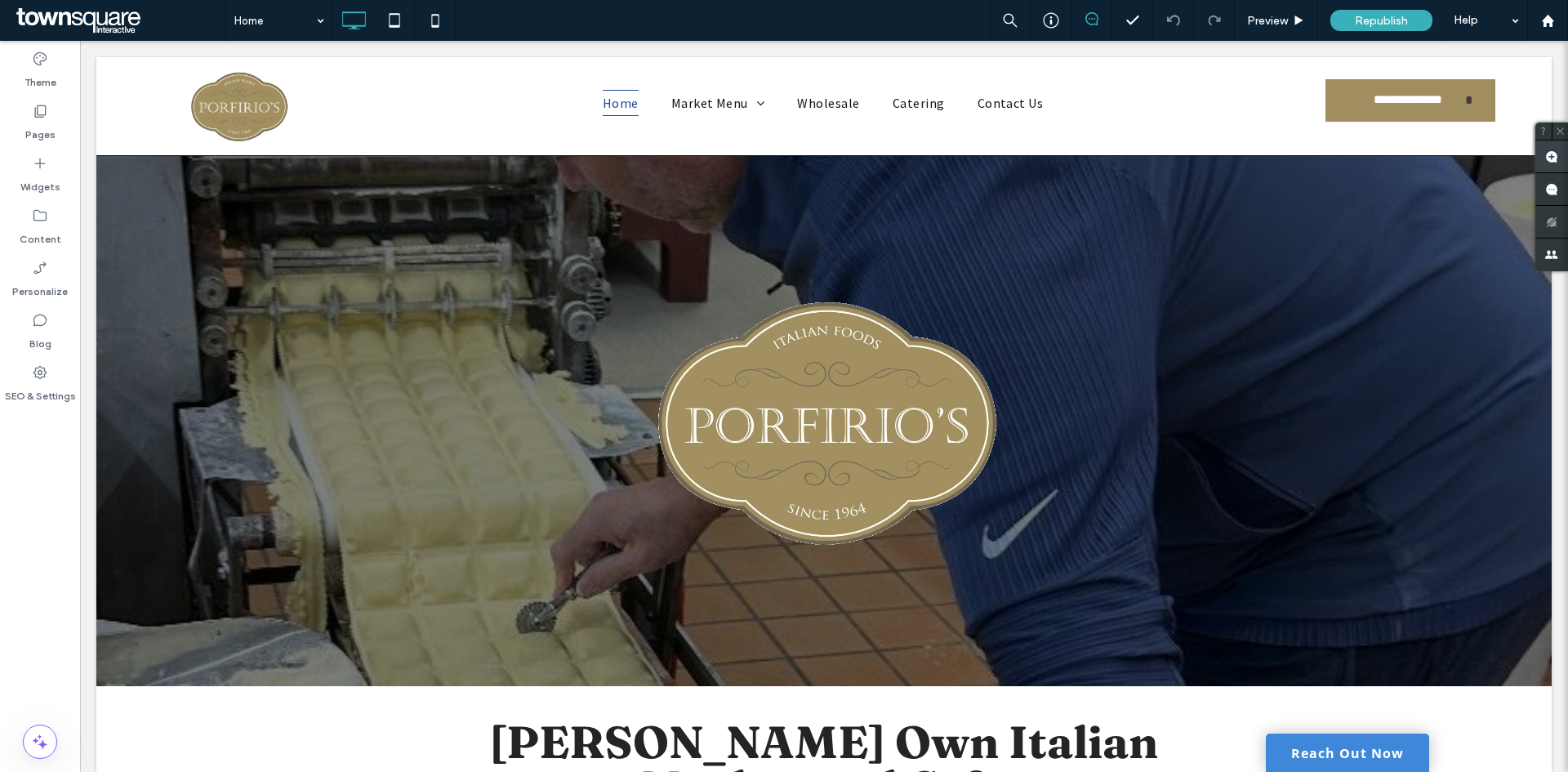
click at [1552, 163] on span at bounding box center [1552, 156] width 33 height 32
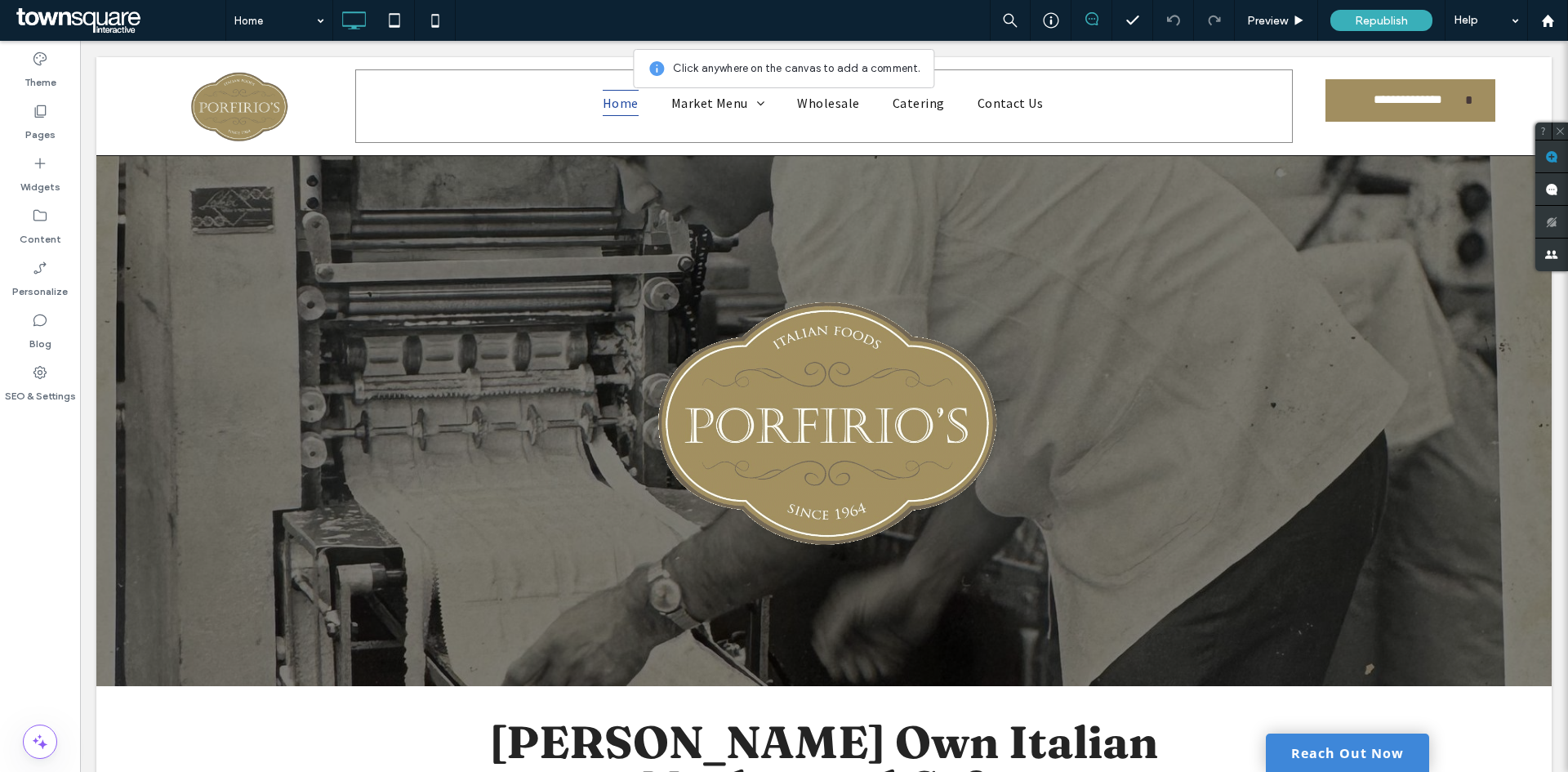
click at [881, 125] on div "Home Market Menu Dine-In and Takeout Store2Door Menu Wholesale Catering Contact…" at bounding box center [824, 105] width 938 height 73
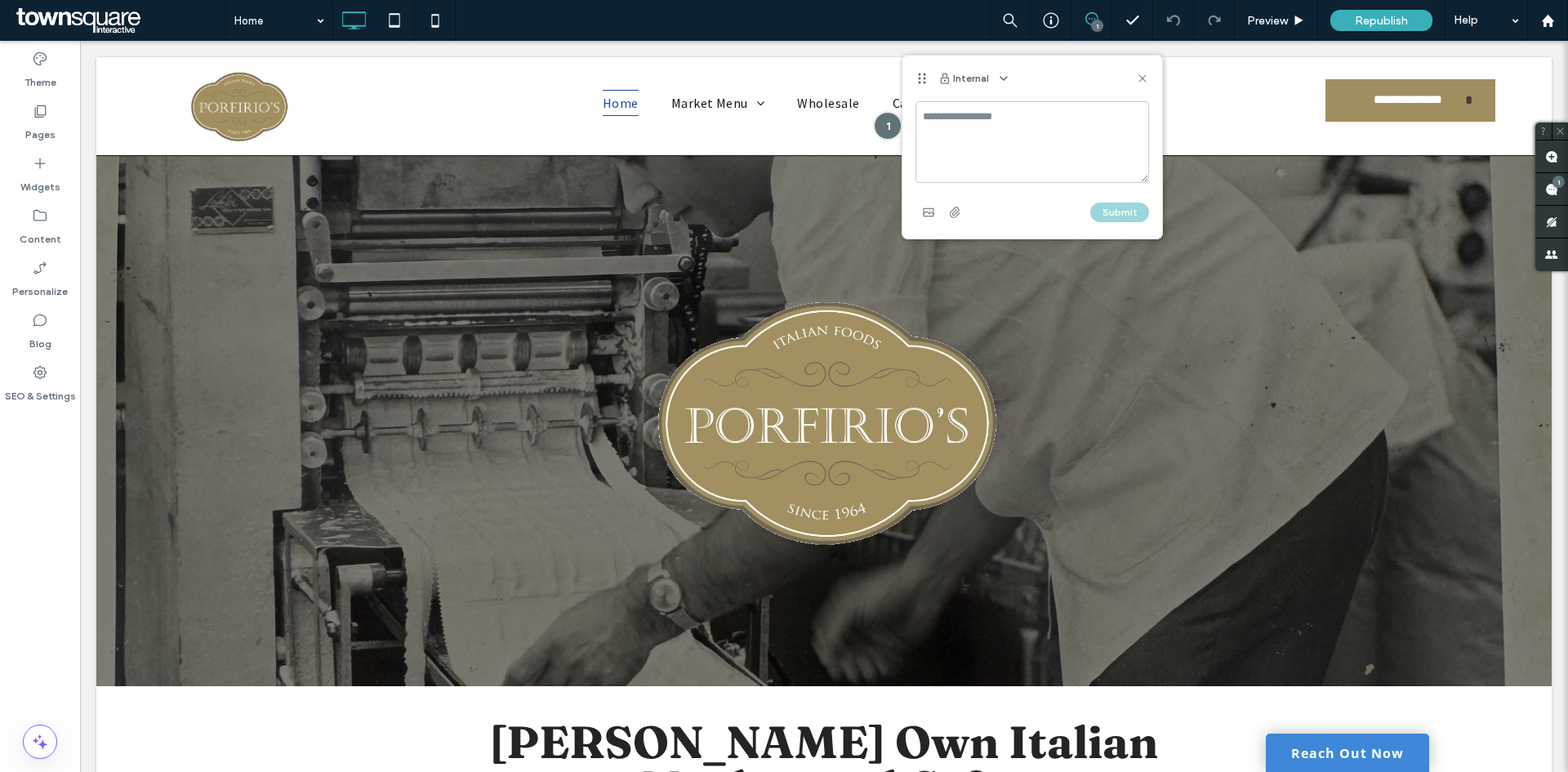
click at [958, 137] on textarea at bounding box center [1033, 142] width 234 height 81
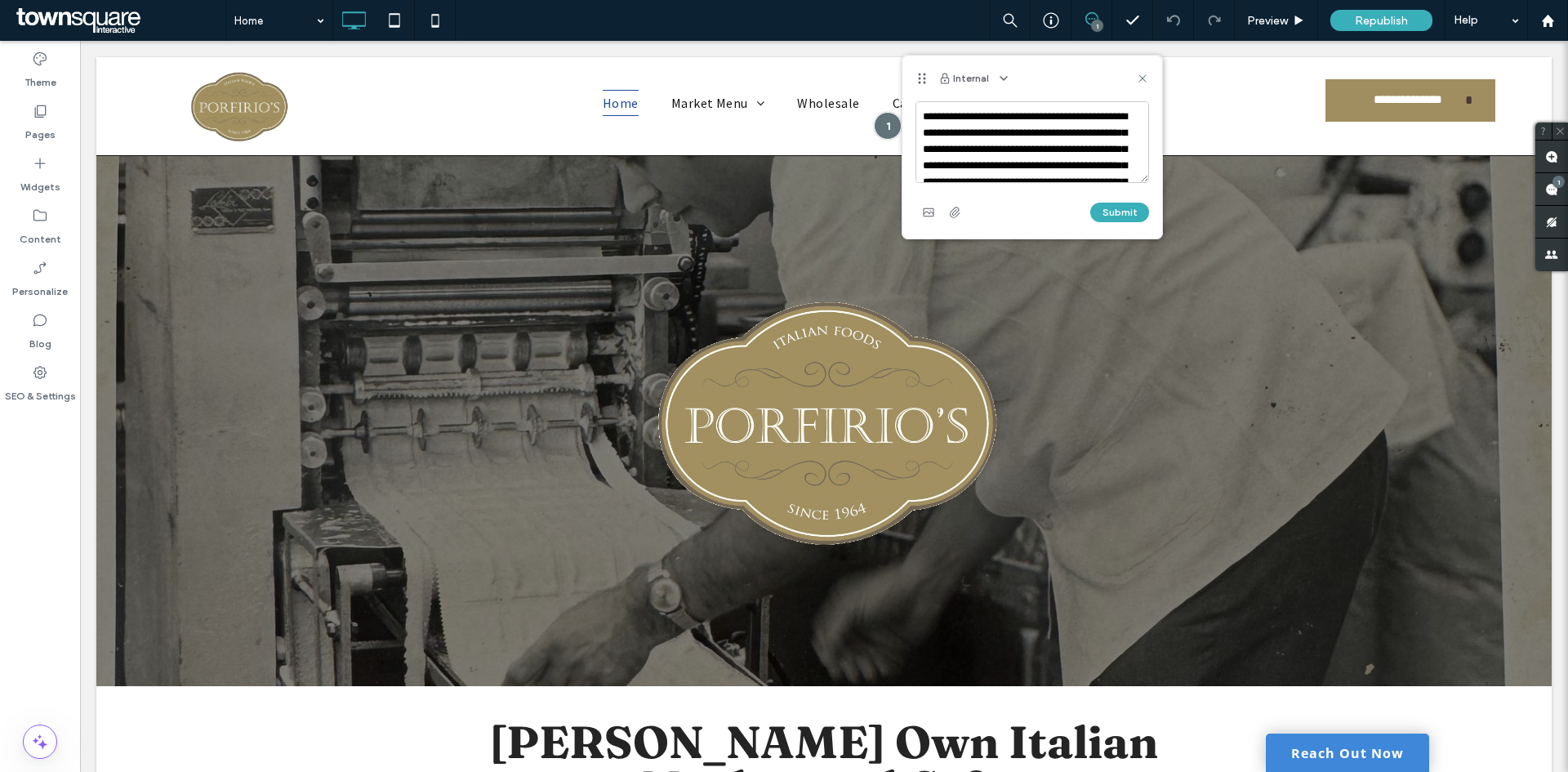
scroll to position [87, 0]
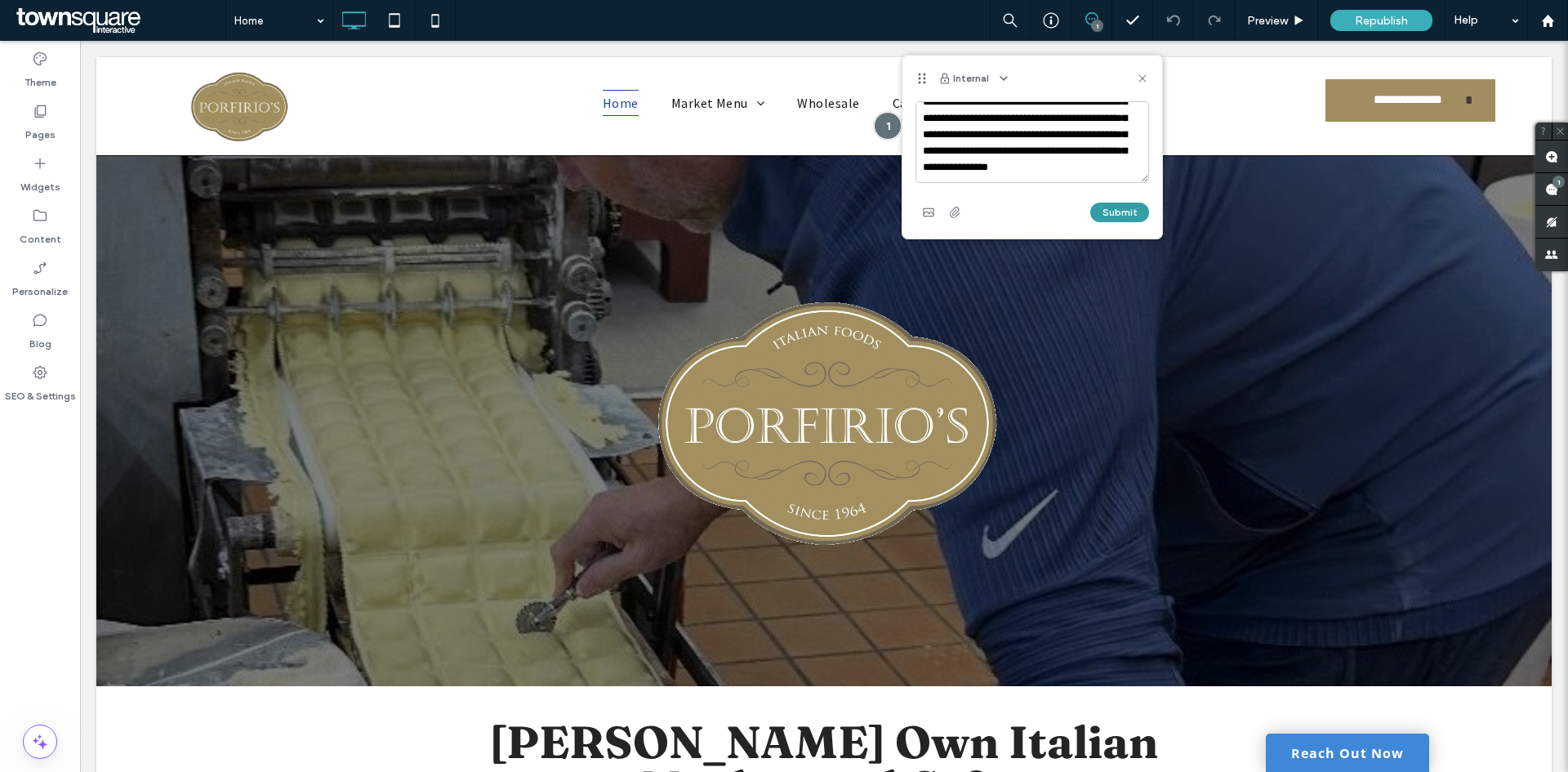
type textarea "**********"
click at [1116, 219] on button "Submit" at bounding box center [1120, 212] width 59 height 20
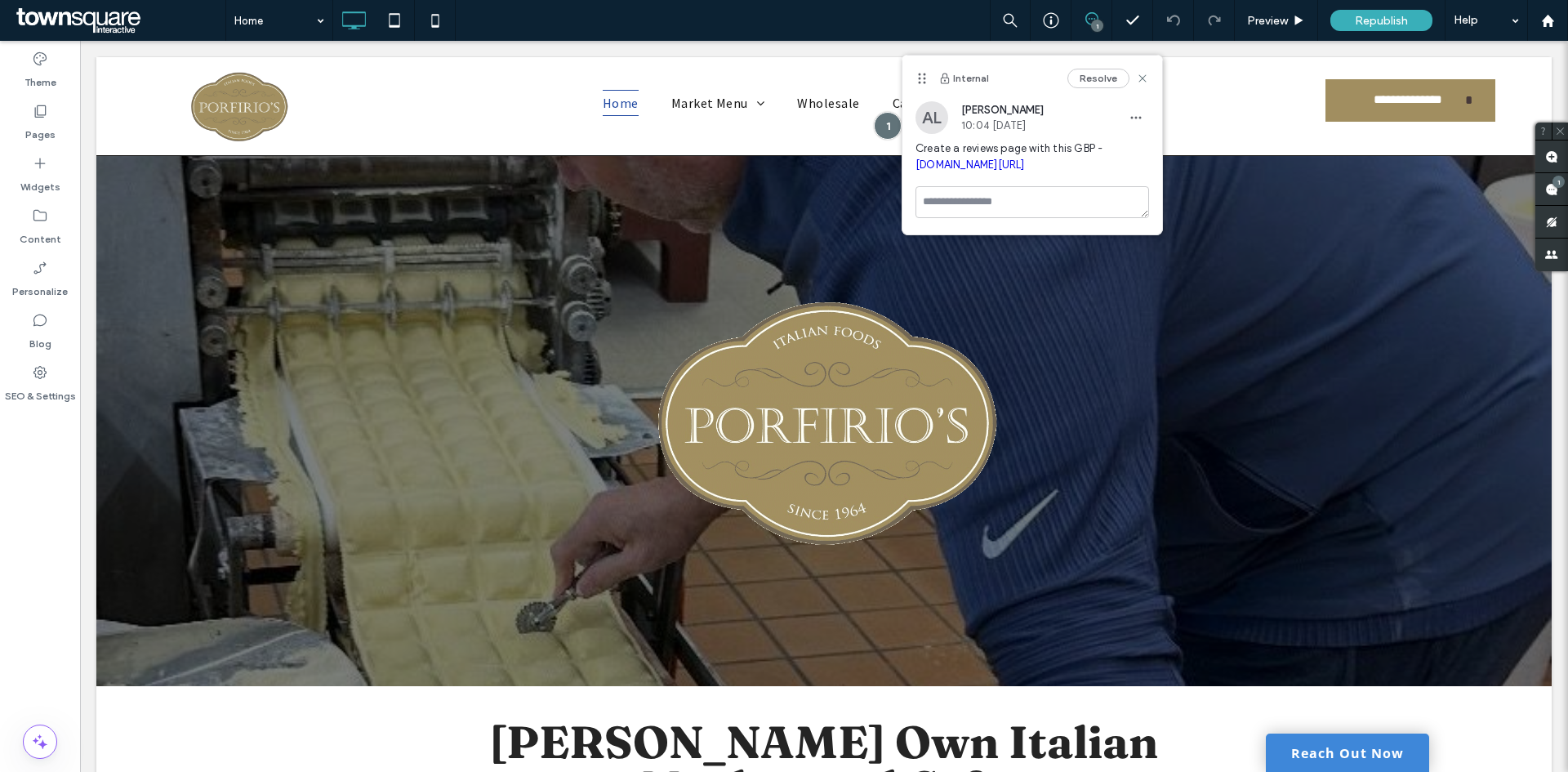
scroll to position [0, 0]
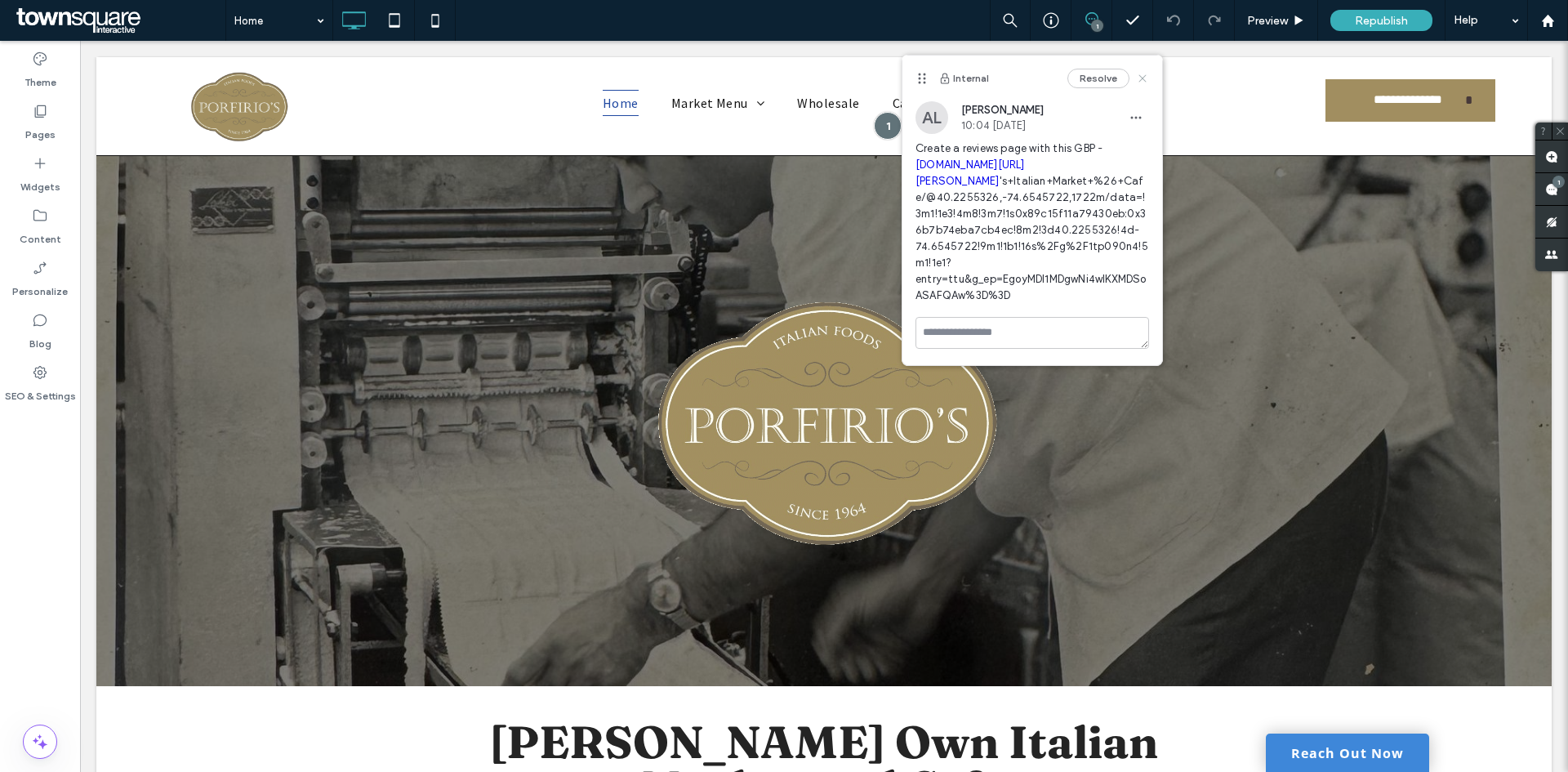
click at [1139, 81] on icon at bounding box center [1142, 78] width 13 height 13
